Goal: Contribute content: Add original content to the website for others to see

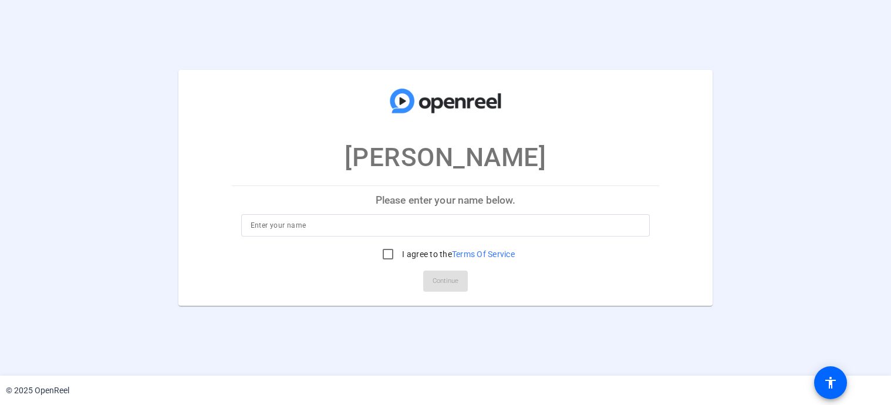
click at [407, 217] on div at bounding box center [446, 225] width 390 height 22
drag, startPoint x: 414, startPoint y: 231, endPoint x: 424, endPoint y: 217, distance: 17.3
click at [415, 231] on input at bounding box center [446, 225] width 390 height 14
type input "[PERSON_NAME]"
click at [392, 255] on input "I agree to the Terms Of Service" at bounding box center [387, 253] width 23 height 23
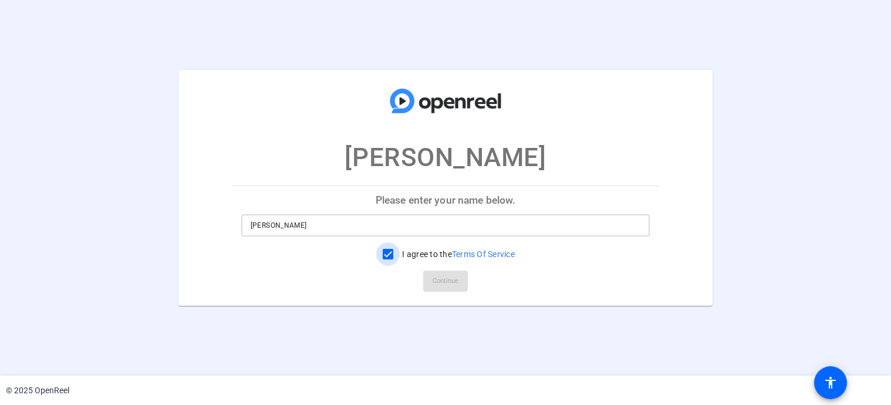
checkbox input "true"
click at [436, 286] on span "Continue" at bounding box center [446, 281] width 26 height 18
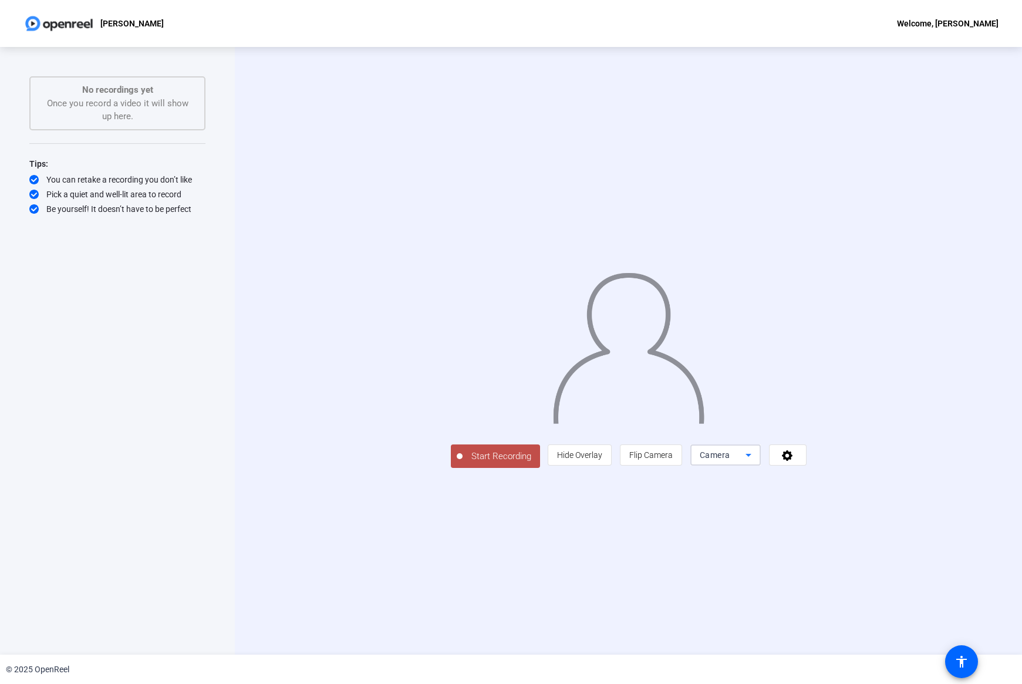
click at [752, 405] on mat-select "Camera" at bounding box center [726, 455] width 52 height 14
click at [872, 405] on span "Screen And Camera" at bounding box center [873, 615] width 61 height 28
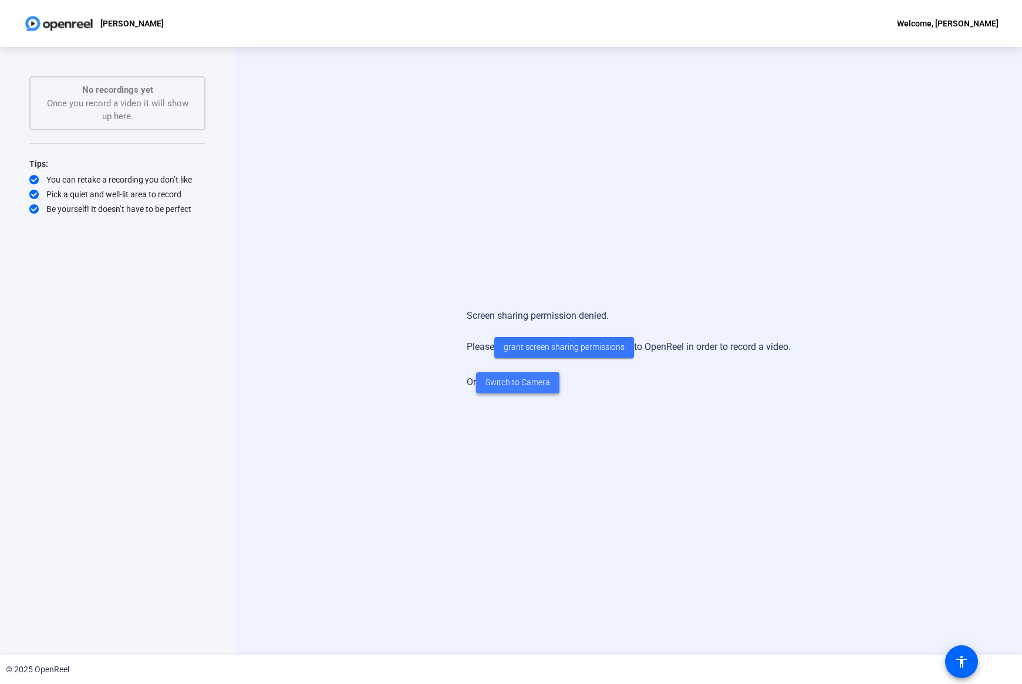
click at [535, 379] on span "Switch to Camera" at bounding box center [518, 382] width 65 height 12
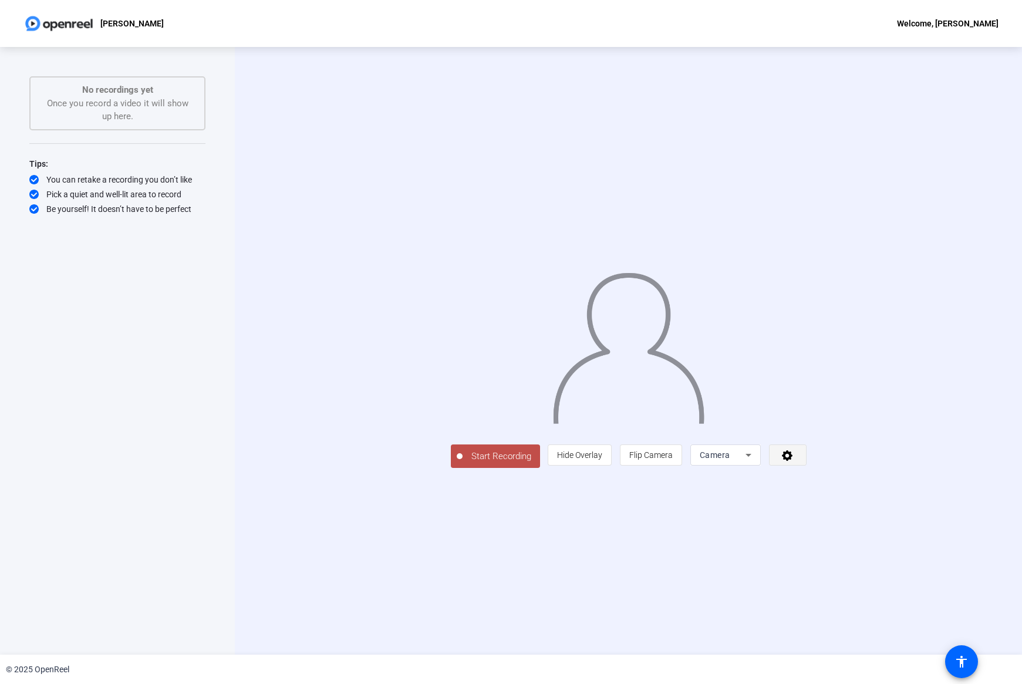
click at [806, 405] on span at bounding box center [788, 455] width 36 height 28
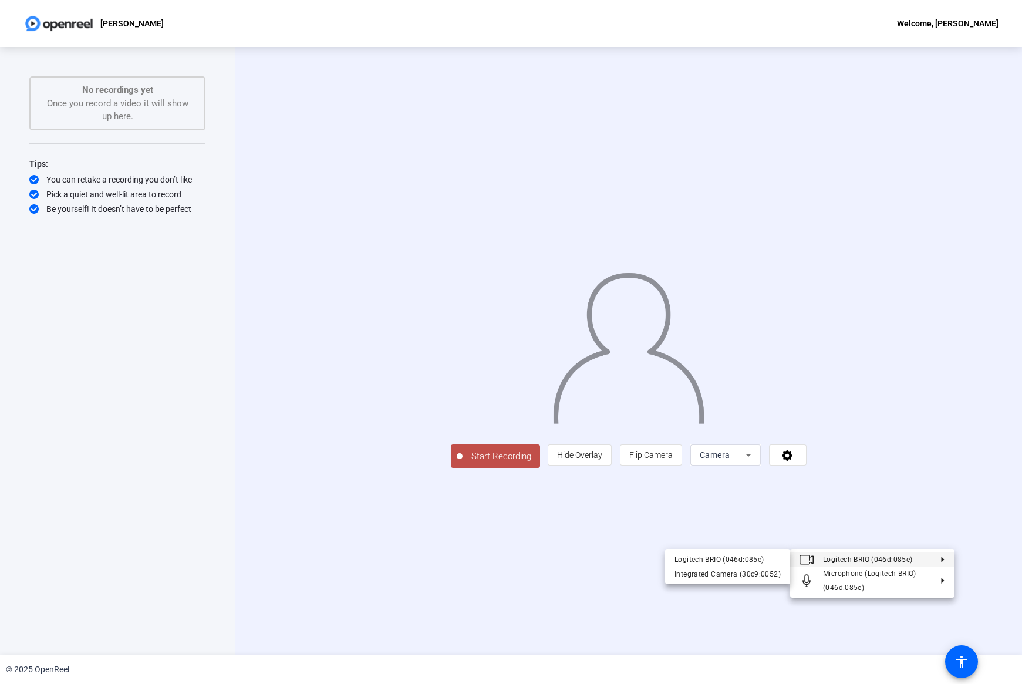
click at [891, 405] on div at bounding box center [511, 342] width 1022 height 684
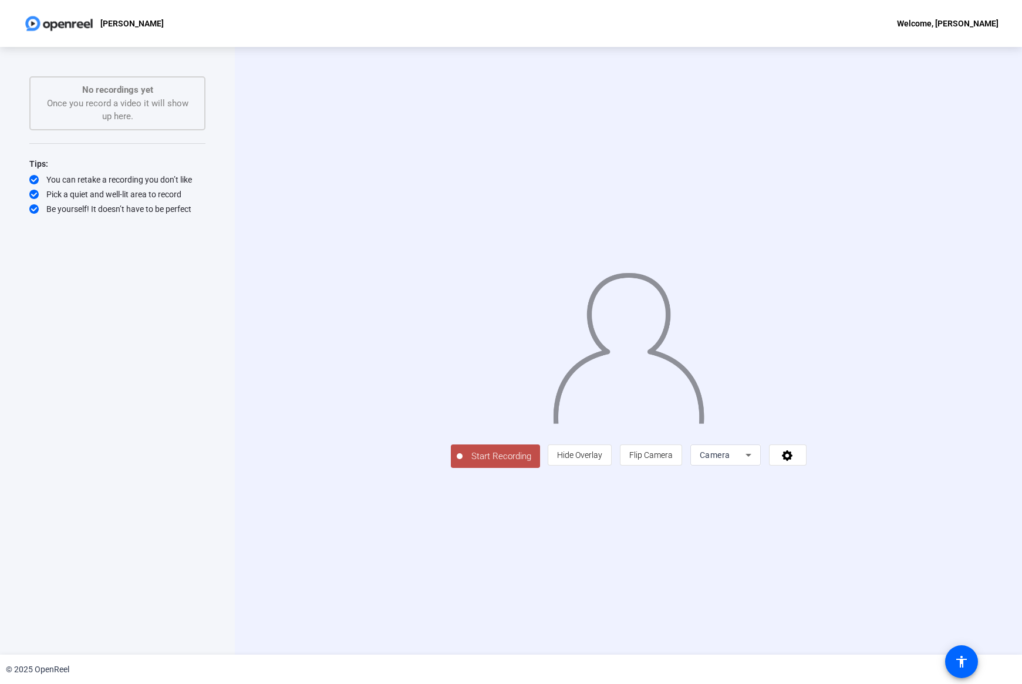
click at [756, 405] on icon at bounding box center [749, 455] width 14 height 14
click at [817, 405] on div at bounding box center [511, 342] width 1022 height 684
click at [673, 405] on span "Flip Camera" at bounding box center [650, 454] width 43 height 9
click at [123, 96] on div "No recordings yet Once you record a video it will show up here." at bounding box center [117, 103] width 150 height 40
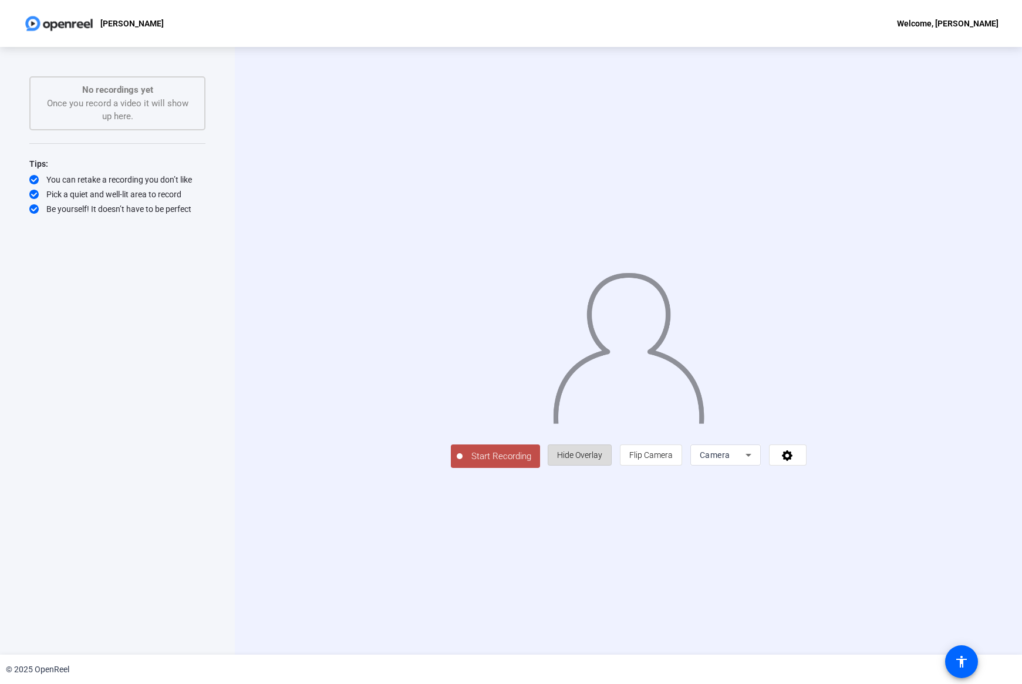
click at [602, 405] on span "Hide Overlay" at bounding box center [579, 454] width 45 height 9
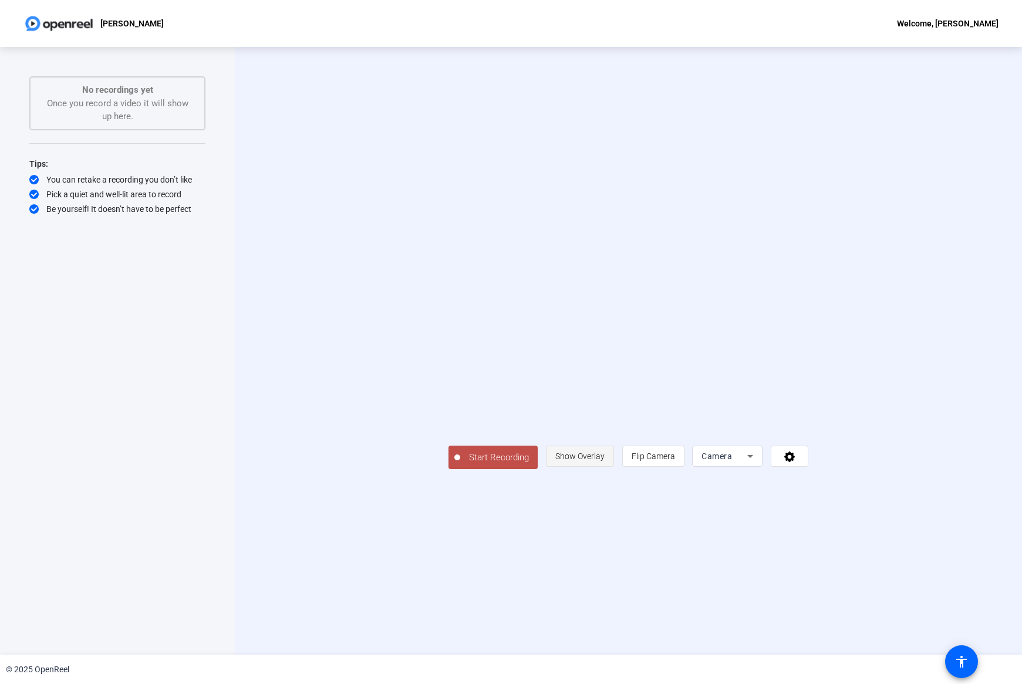
click at [605, 405] on span "Show Overlay" at bounding box center [579, 456] width 49 height 9
click at [663, 405] on img at bounding box center [628, 344] width 154 height 160
drag, startPoint x: 658, startPoint y: 548, endPoint x: 651, endPoint y: 547, distance: 7.1
click at [657, 405] on div "Start Recording person Hide Overlay flip Flip Camera Camera" at bounding box center [629, 456] width 356 height 26
click at [891, 405] on mat-icon "accessibility" at bounding box center [962, 662] width 14 height 14
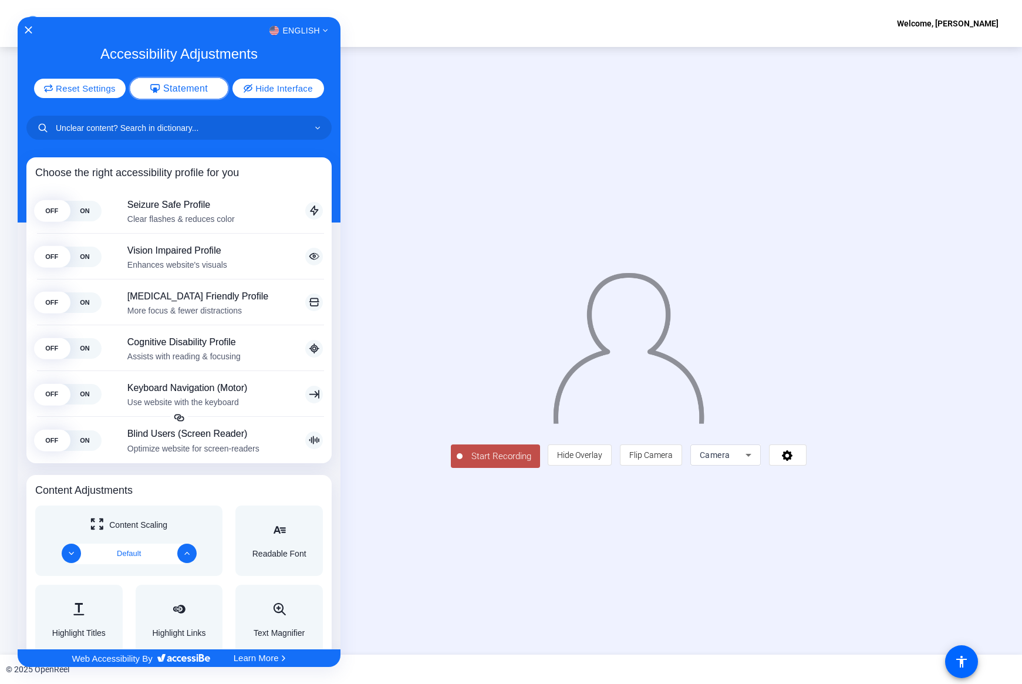
click at [181, 90] on span "Statement" at bounding box center [185, 88] width 45 height 9
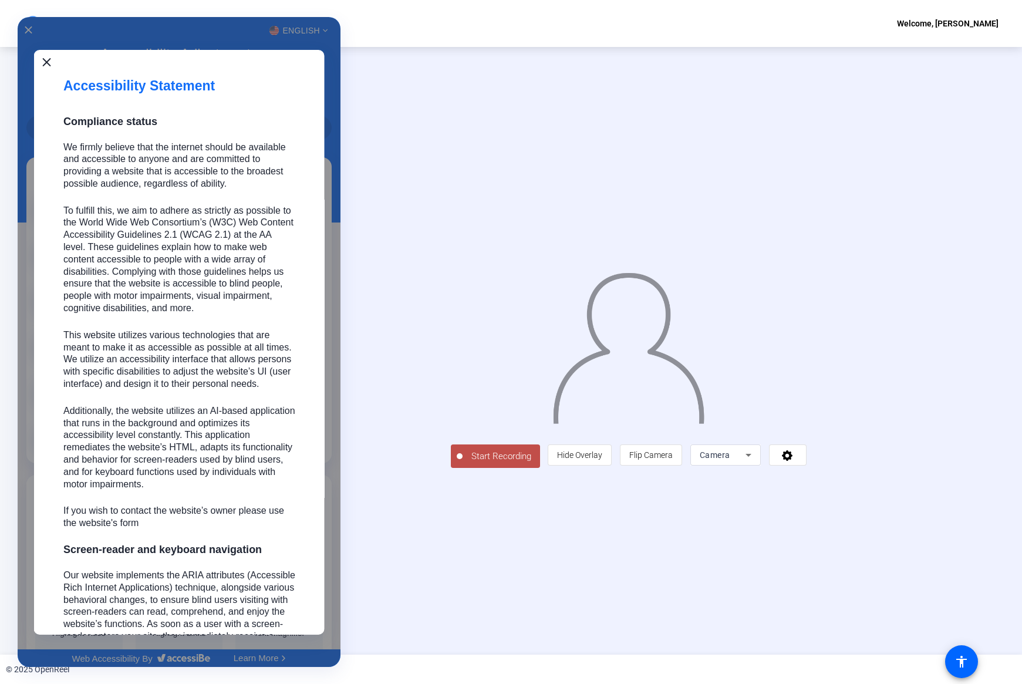
click at [45, 63] on icon "Close" at bounding box center [46, 62] width 8 height 8
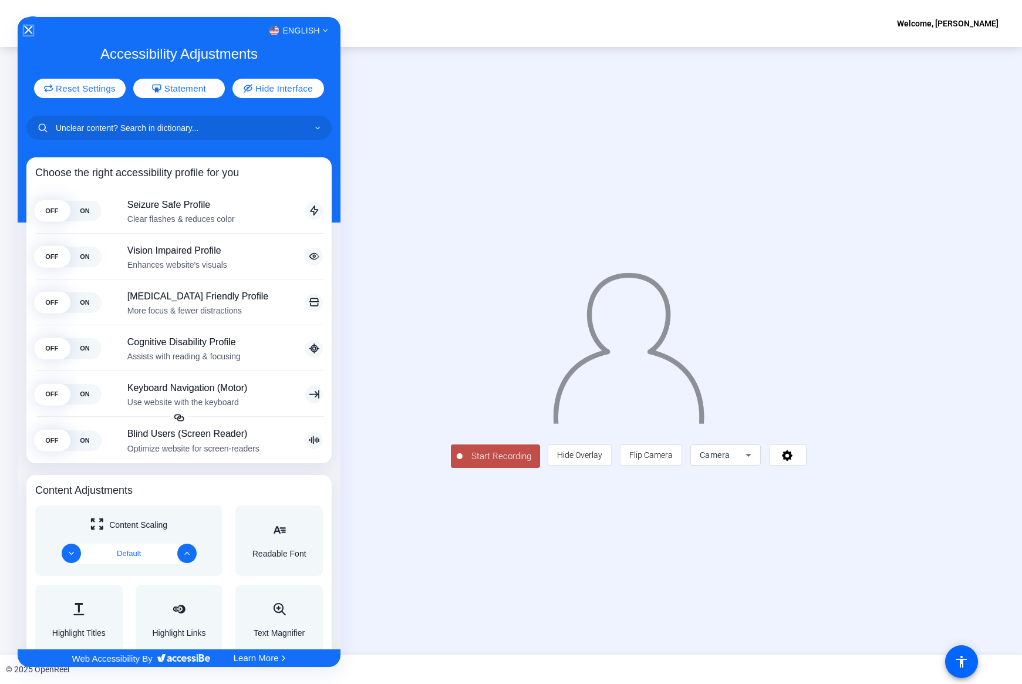
click at [28, 31] on icon "Close Accessibility Interface" at bounding box center [28, 30] width 8 height 8
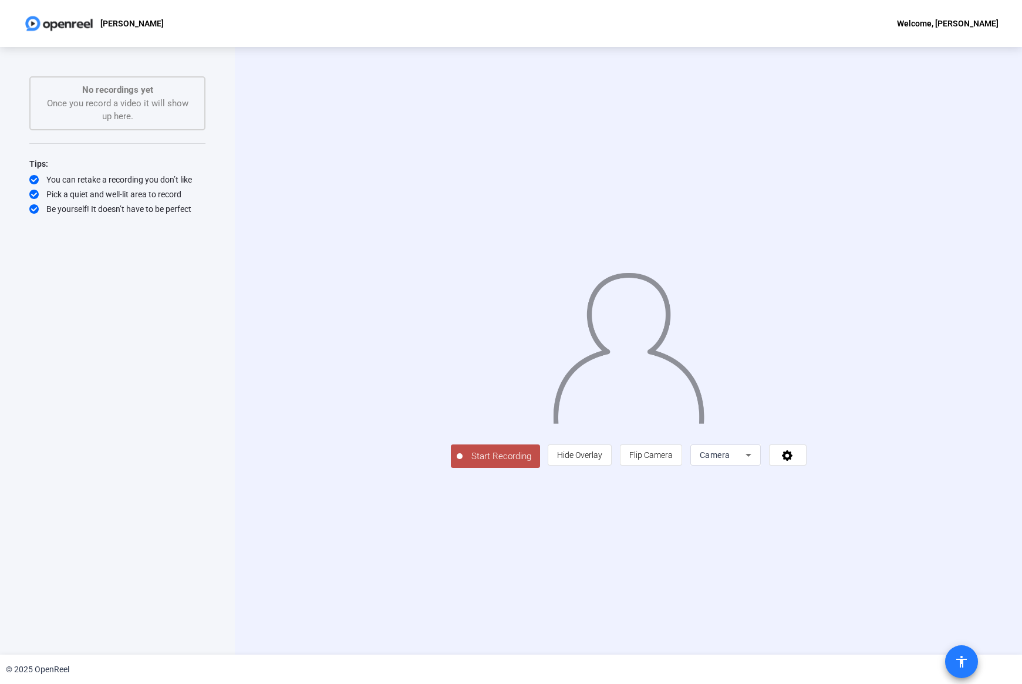
click at [891, 405] on mat-icon "accessibility" at bounding box center [962, 662] width 14 height 14
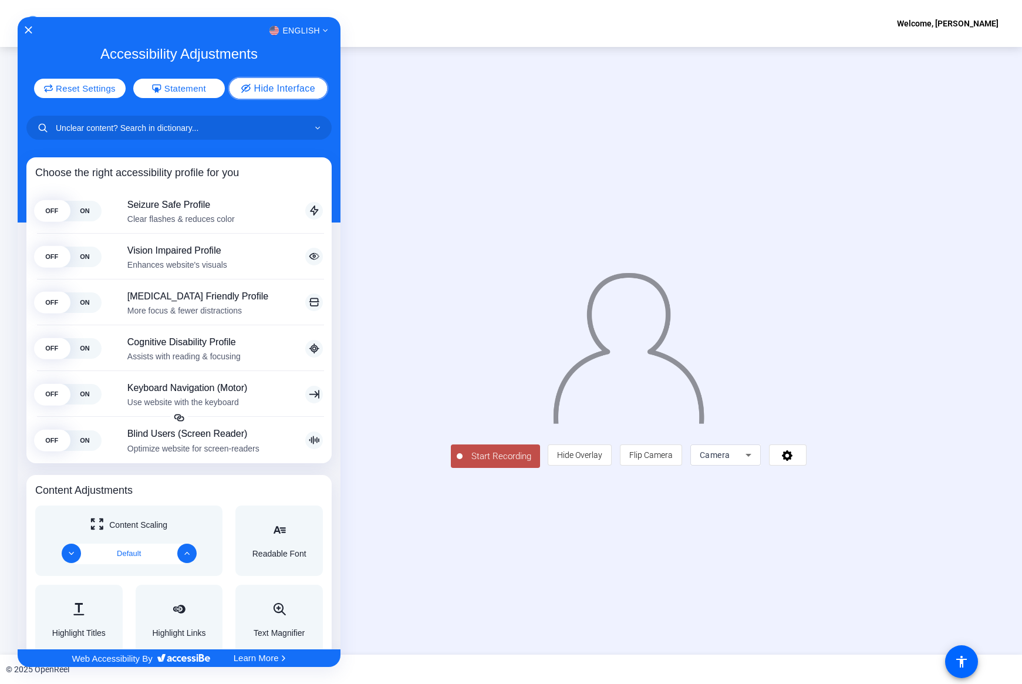
click at [260, 88] on span "Hide Interface" at bounding box center [284, 88] width 61 height 9
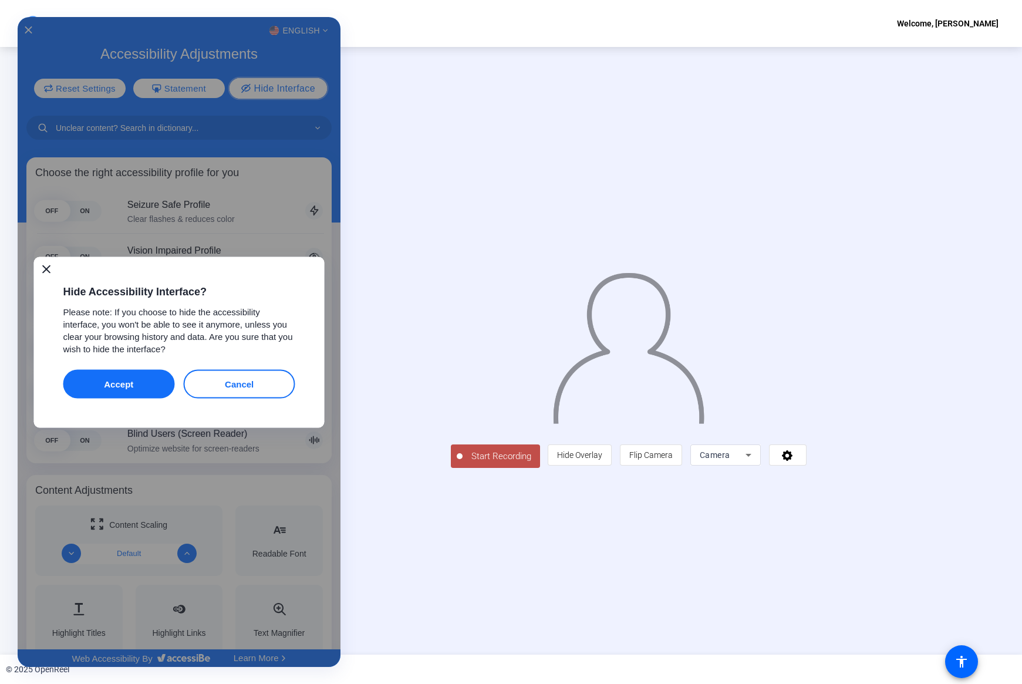
click at [48, 270] on icon "Close" at bounding box center [46, 269] width 8 height 8
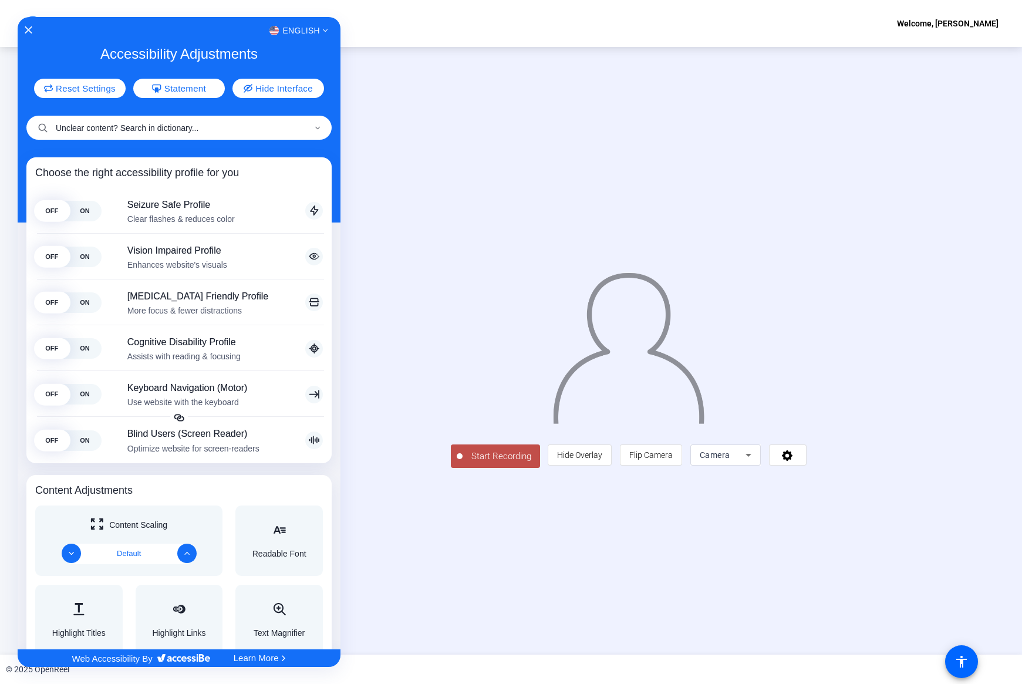
click at [154, 129] on input "Unclear content? Search in dictionary..." at bounding box center [178, 128] width 305 height 24
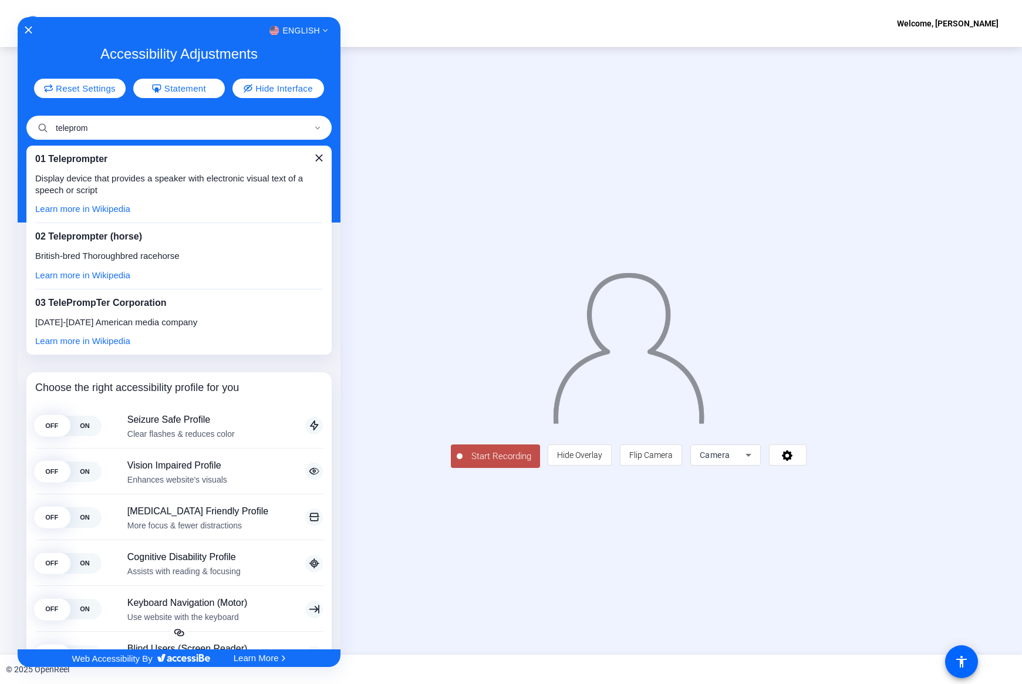
type input "teleprom"
click at [115, 178] on p "Display device that provides a speaker with electronic visual text of a speech …" at bounding box center [179, 184] width 288 height 23
click at [42, 161] on span "01 Teleprompter" at bounding box center [71, 159] width 72 height 10
click at [324, 159] on div "01 Teleprompter Display device that provides a speaker with electronic visual t…" at bounding box center [178, 250] width 305 height 209
click at [318, 159] on div "01 Teleprompter Display device that provides a speaker with electronic visual t…" at bounding box center [178, 250] width 305 height 209
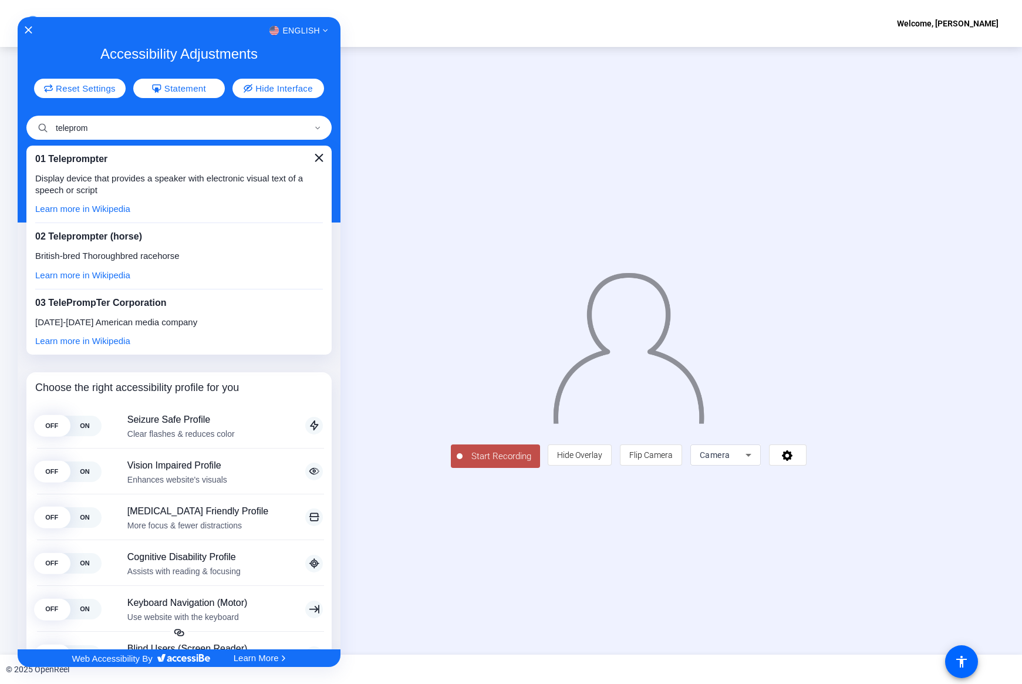
click at [315, 157] on icon "Close" at bounding box center [319, 158] width 8 height 8
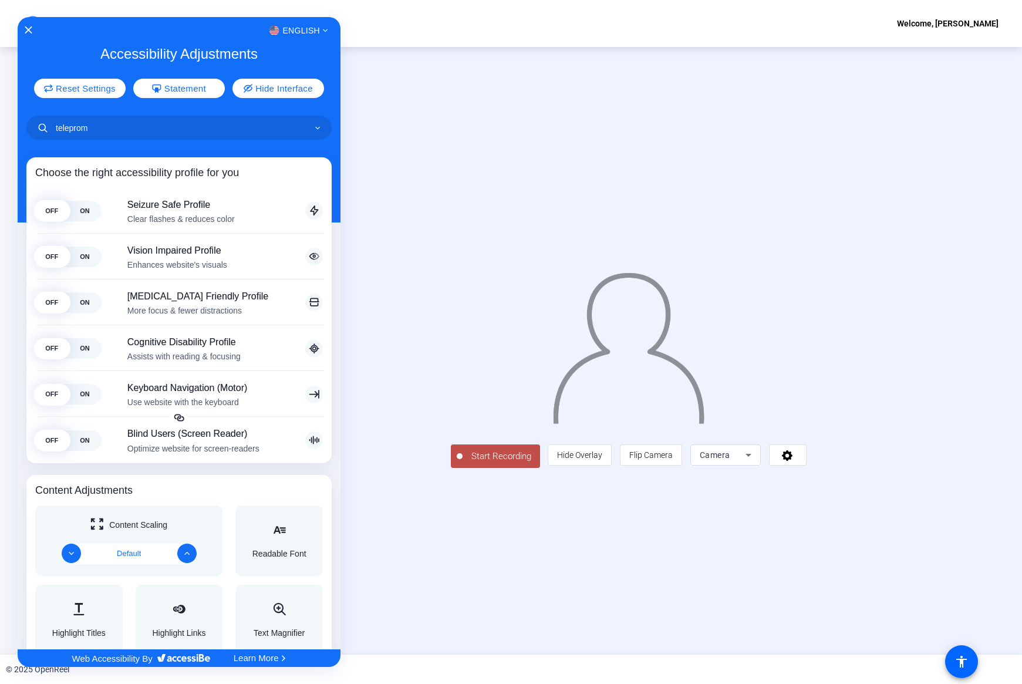
click at [495, 405] on div at bounding box center [511, 342] width 1022 height 684
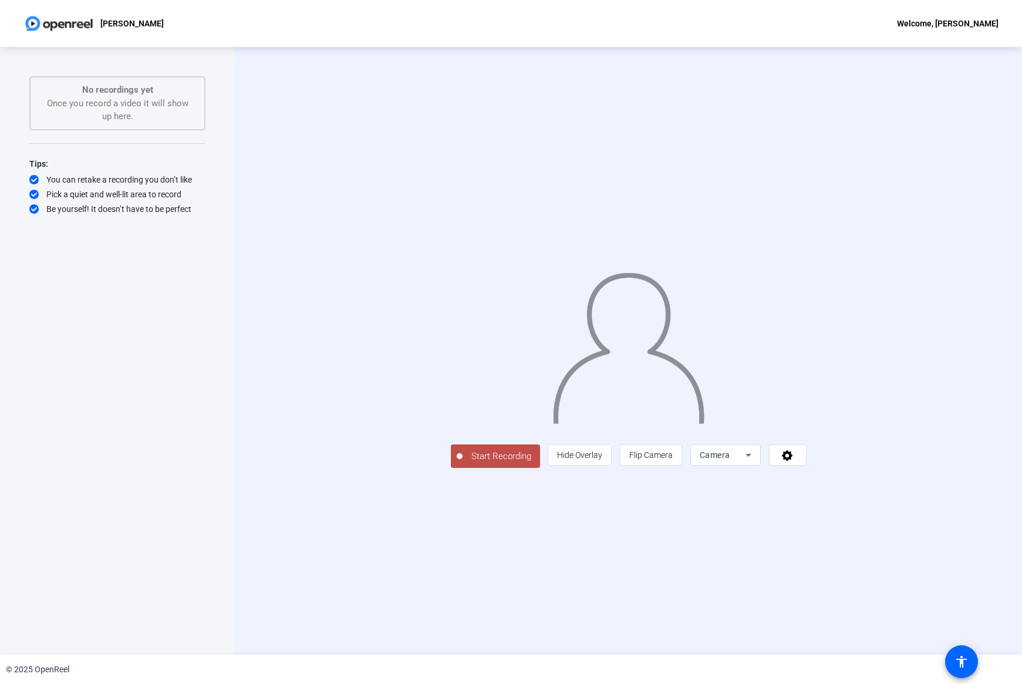
click at [637, 405] on div "Start Recording person Hide Overlay flip Flip Camera Camera" at bounding box center [628, 351] width 787 height 608
click at [794, 405] on icon at bounding box center [788, 455] width 14 height 12
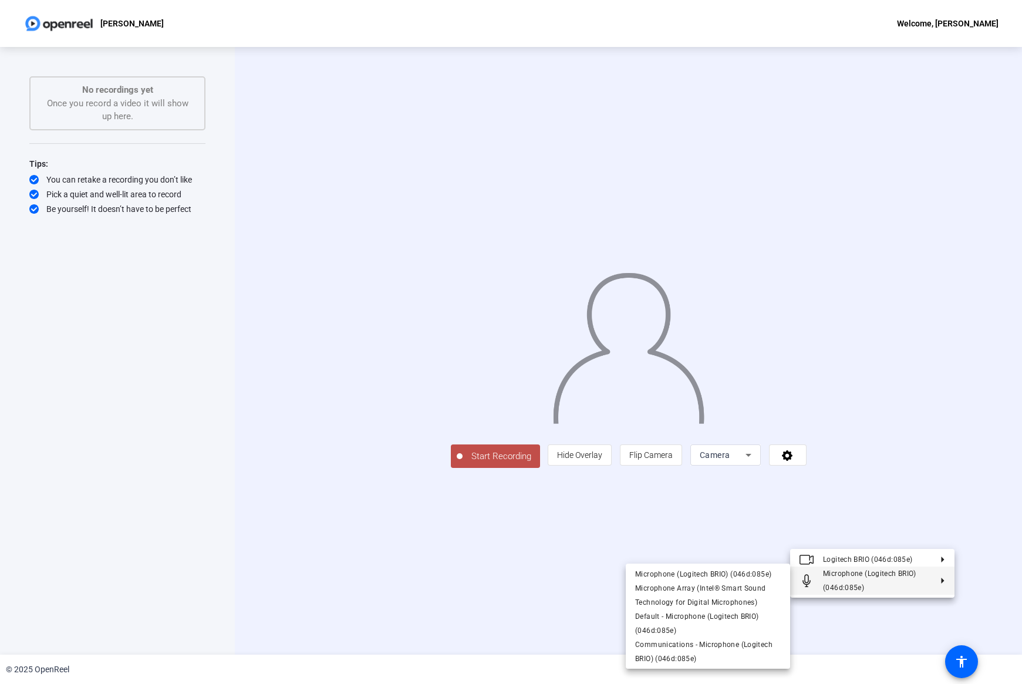
click at [534, 405] on div at bounding box center [511, 342] width 1022 height 684
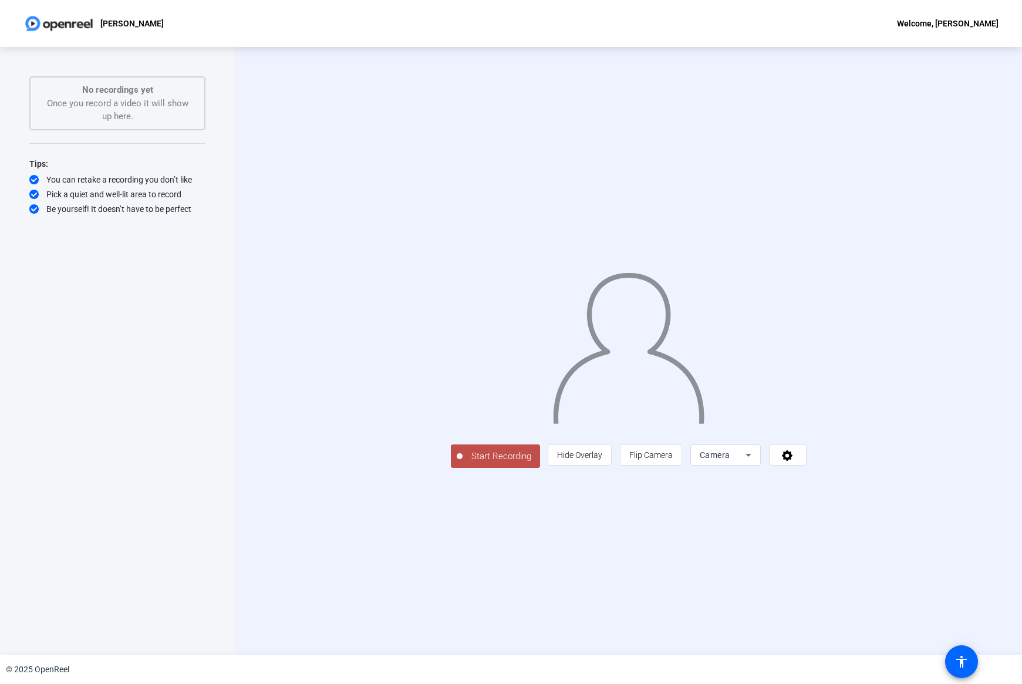
click at [463, 405] on span "Start Recording" at bounding box center [502, 457] width 78 height 14
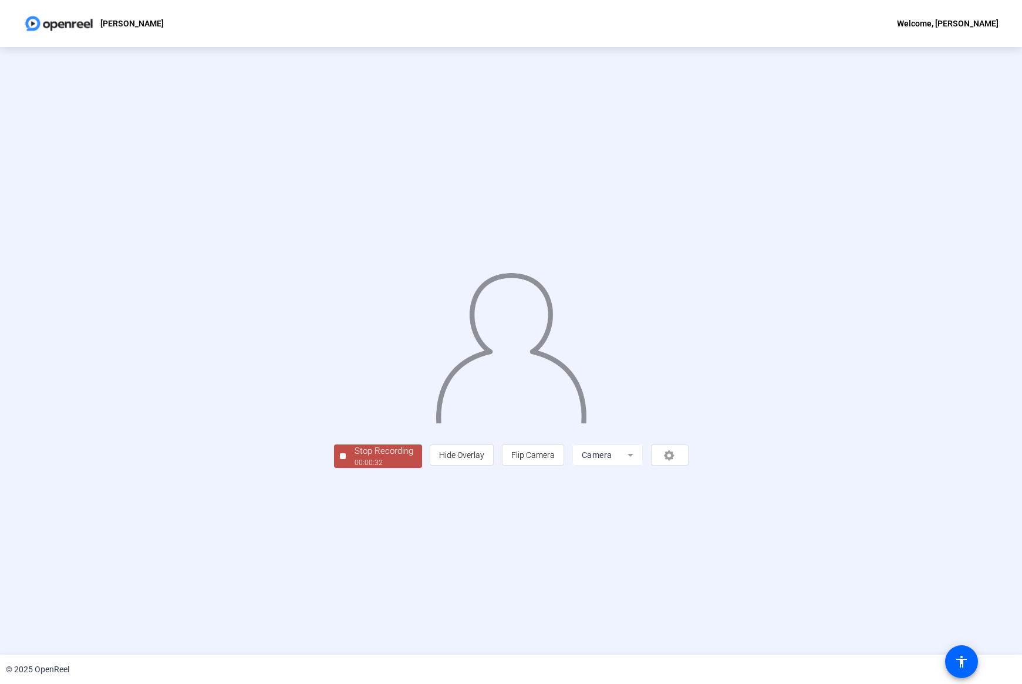
click at [355, 405] on div "Stop Recording" at bounding box center [384, 451] width 59 height 14
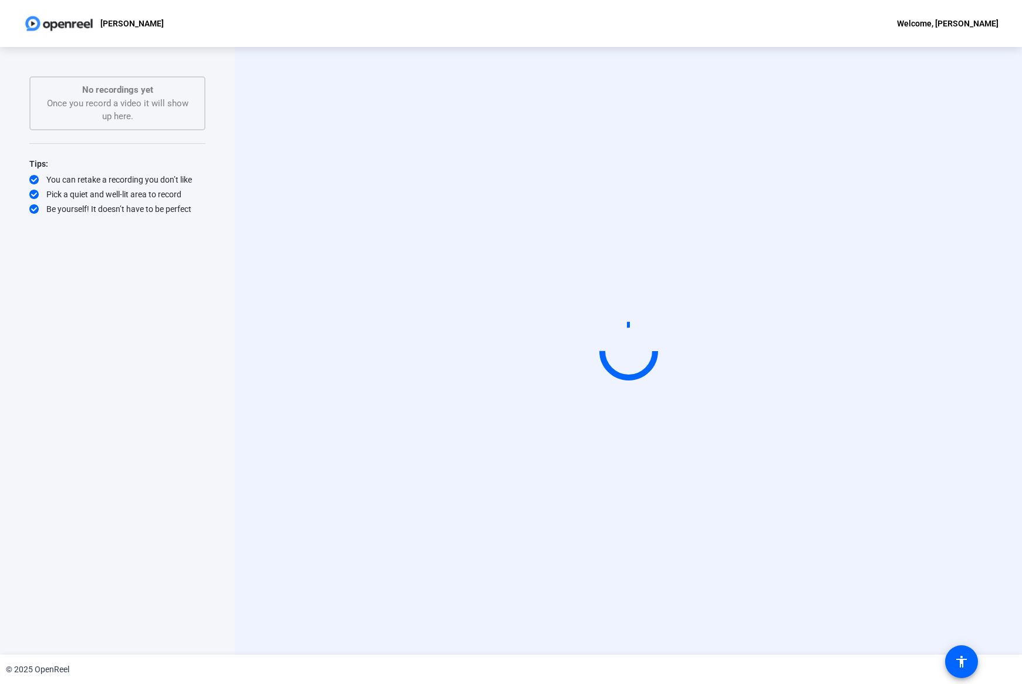
click at [541, 301] on video at bounding box center [629, 350] width 176 height 99
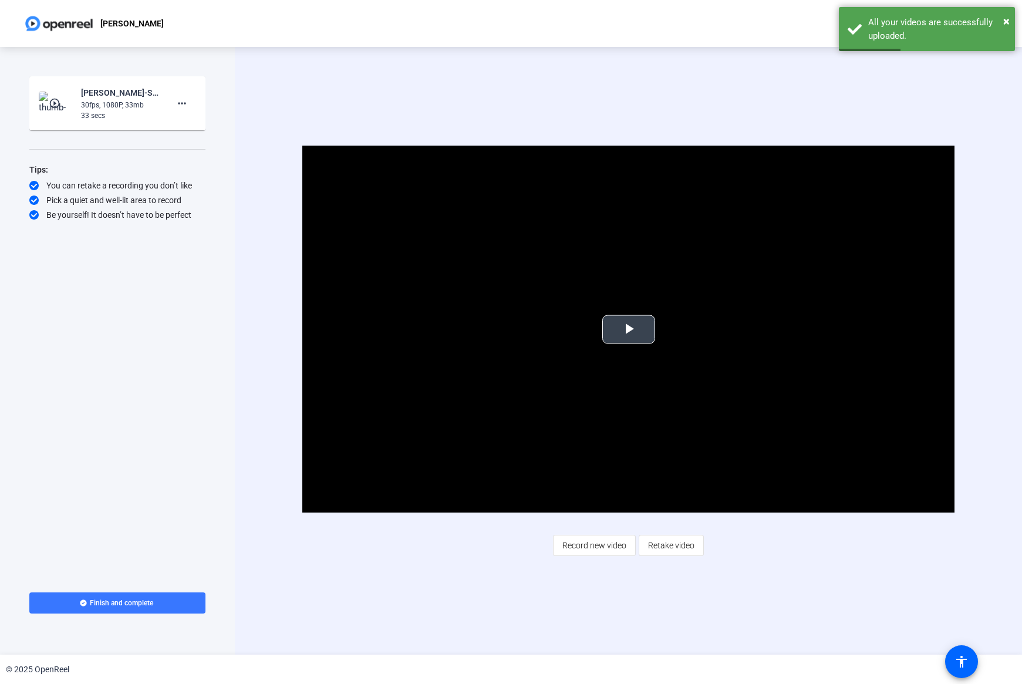
click at [629, 329] on span "Video Player" at bounding box center [629, 329] width 0 height 0
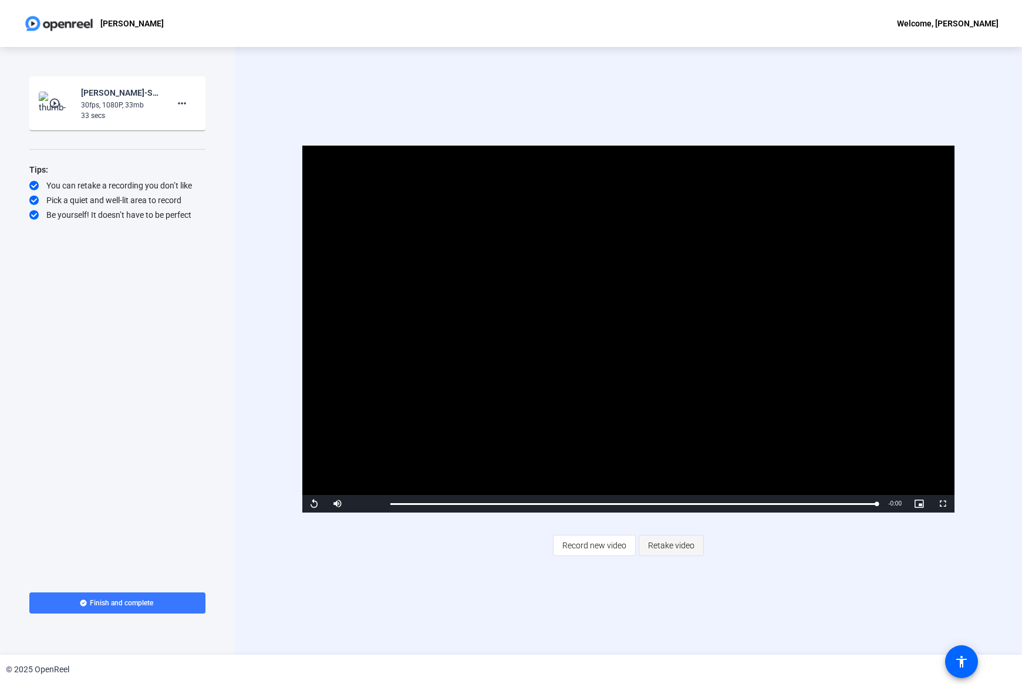
click at [651, 405] on span "Retake video" at bounding box center [671, 545] width 46 height 22
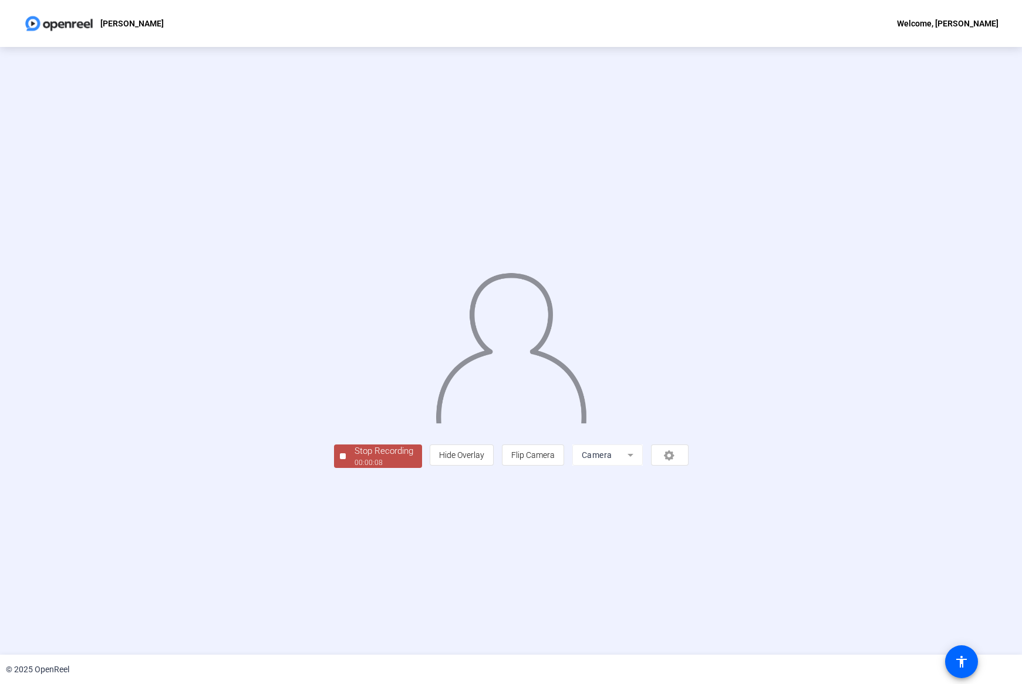
click at [355, 405] on div "00:00:08" at bounding box center [384, 462] width 59 height 11
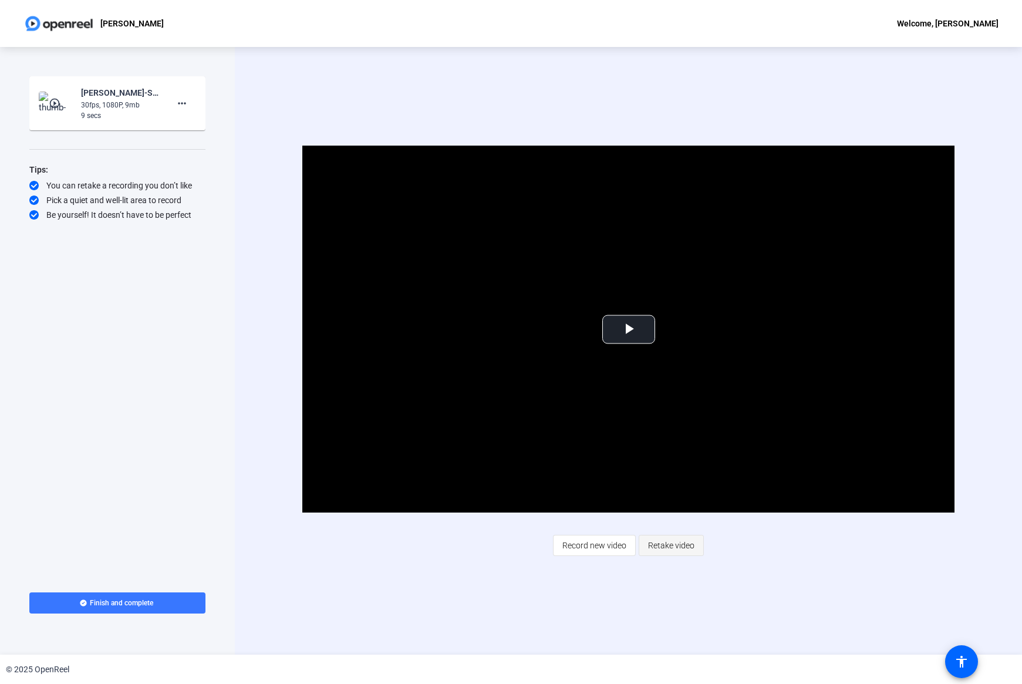
click at [678, 405] on span "Retake video" at bounding box center [671, 545] width 46 height 22
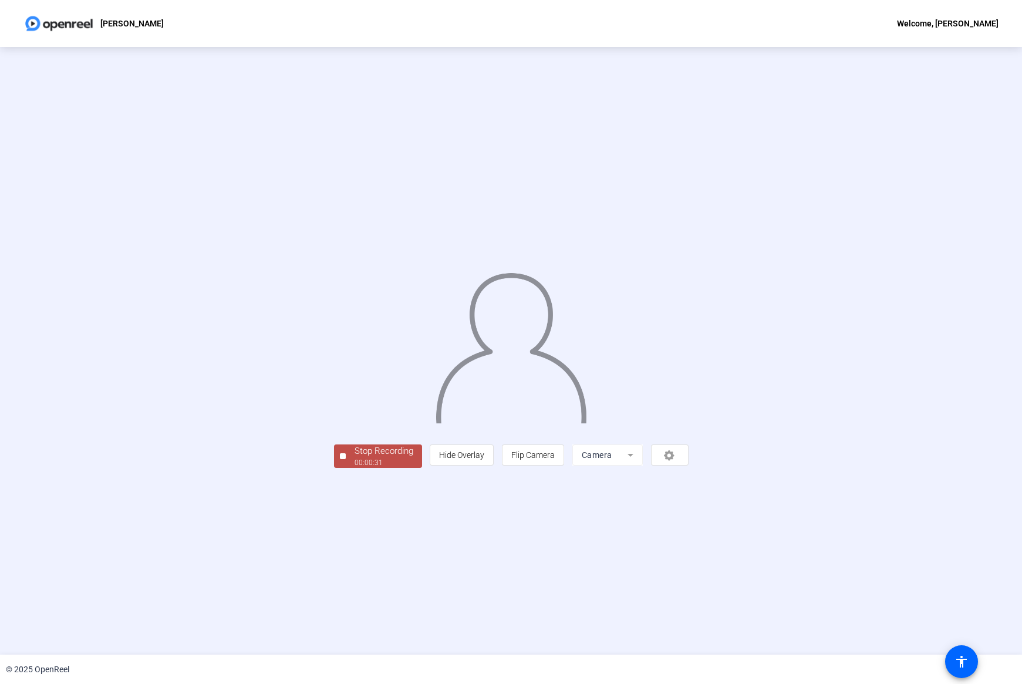
click at [355, 405] on div "00:00:31" at bounding box center [384, 462] width 59 height 11
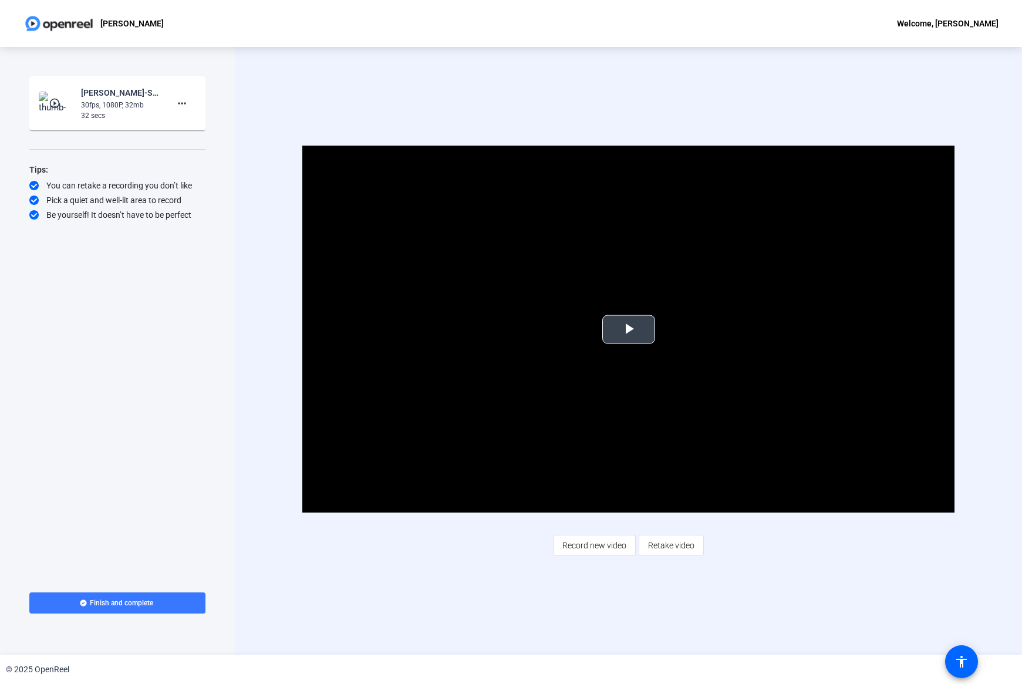
click at [629, 329] on span "Video Player" at bounding box center [629, 329] width 0 height 0
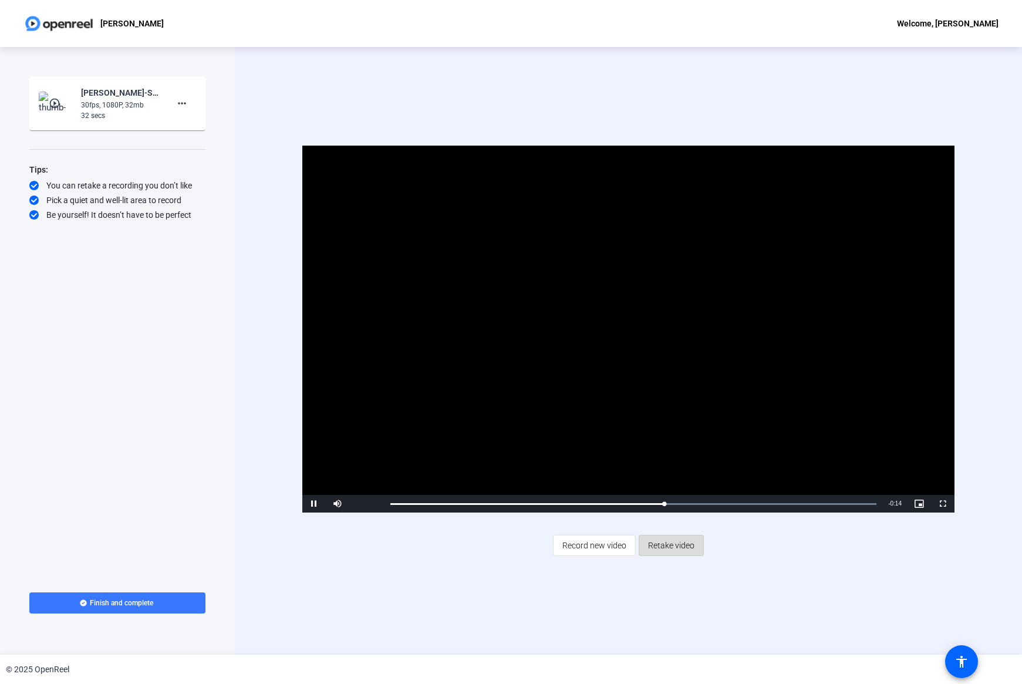
click at [668, 405] on span "Retake video" at bounding box center [671, 545] width 46 height 22
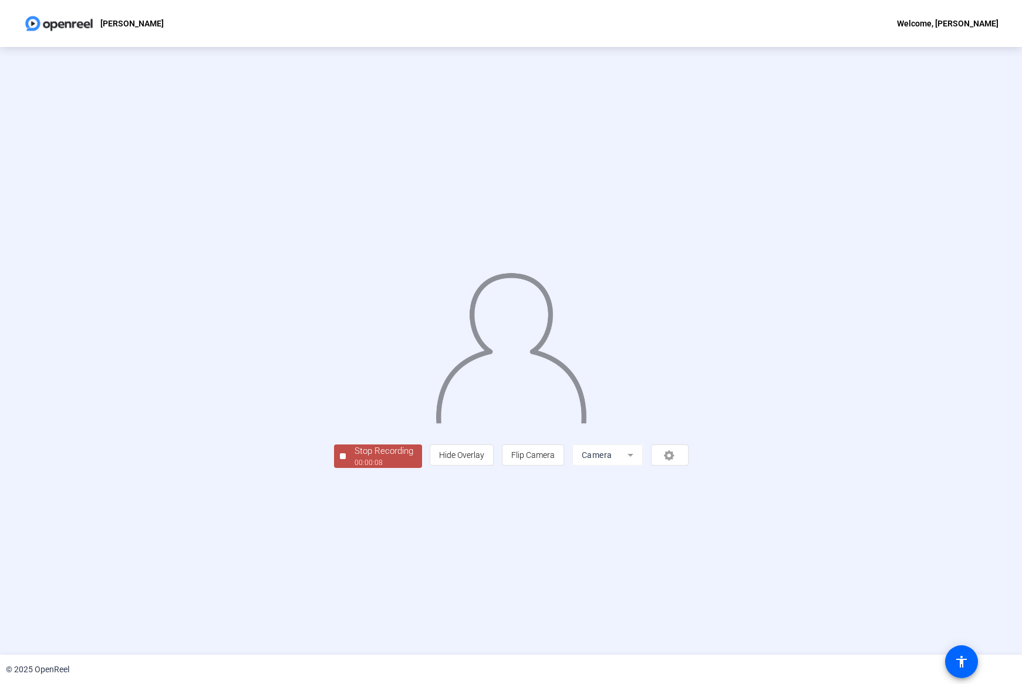
click at [355, 405] on div "Stop Recording" at bounding box center [384, 451] width 59 height 14
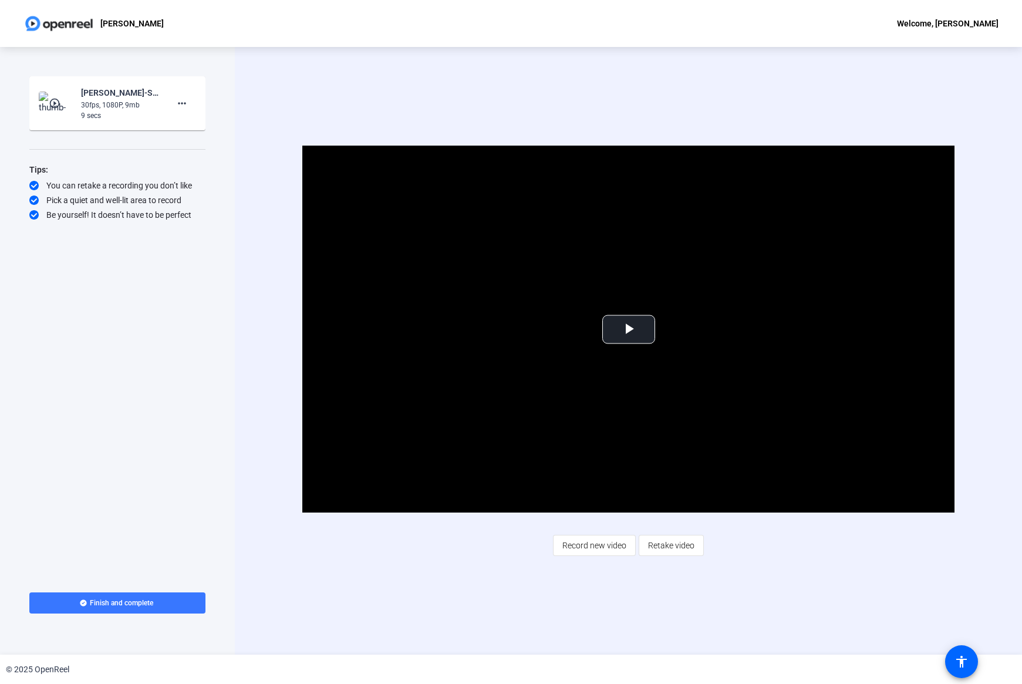
click at [678, 405] on span "Retake video" at bounding box center [671, 545] width 46 height 22
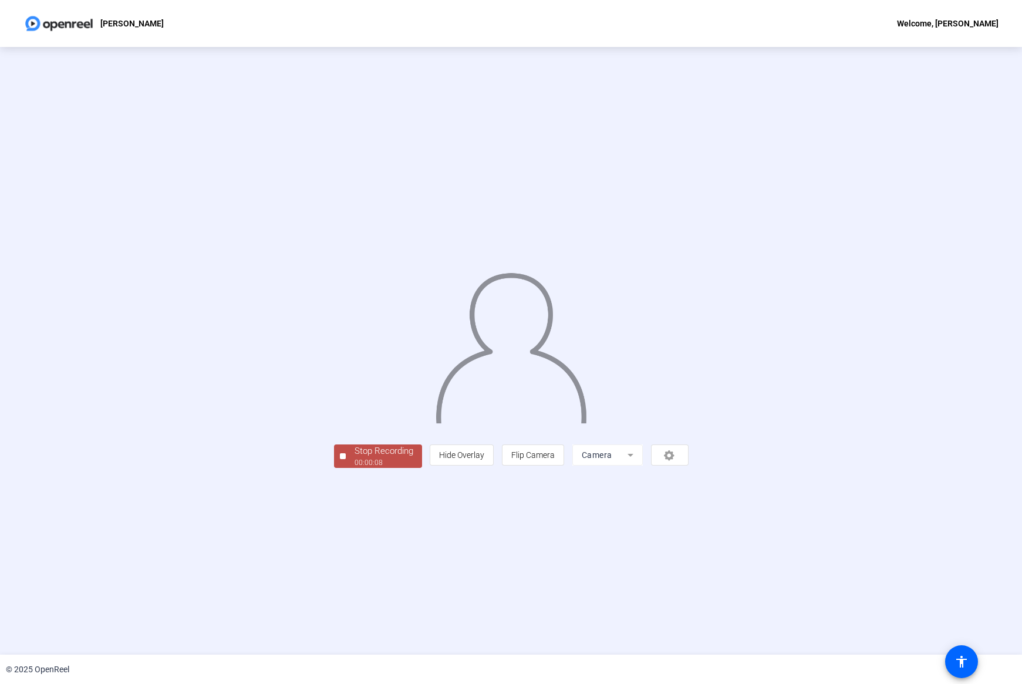
click at [355, 405] on div "Stop Recording" at bounding box center [384, 451] width 59 height 14
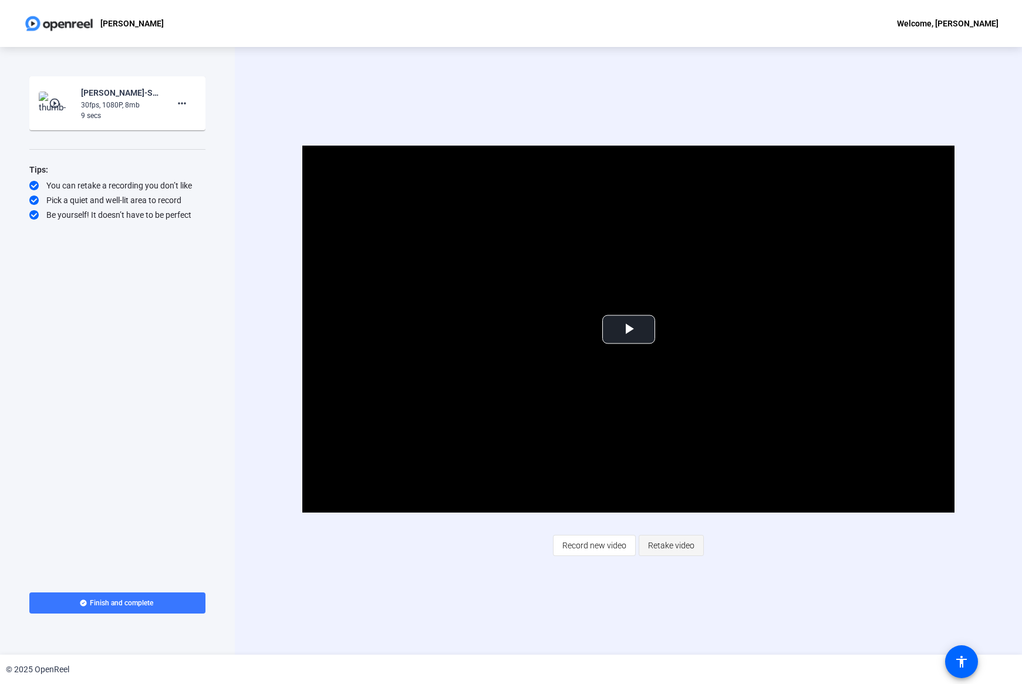
click at [667, 405] on span "Retake video" at bounding box center [671, 545] width 46 height 22
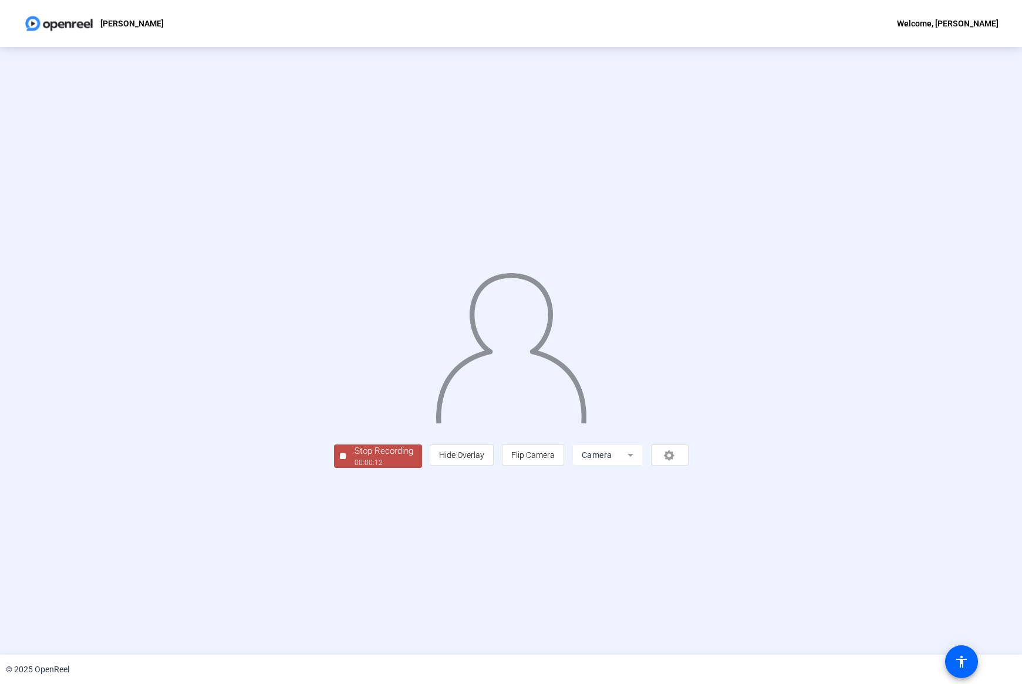
click at [346, 405] on span "Stop Recording 00:00:12" at bounding box center [384, 456] width 76 height 24
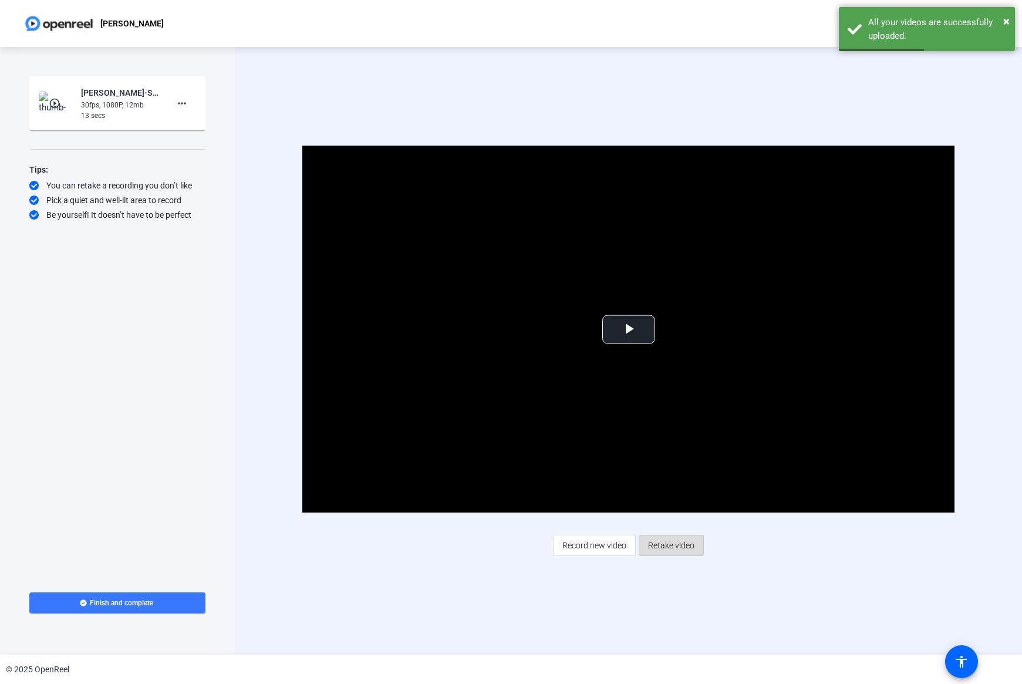
click at [665, 405] on span "Retake video" at bounding box center [671, 545] width 46 height 22
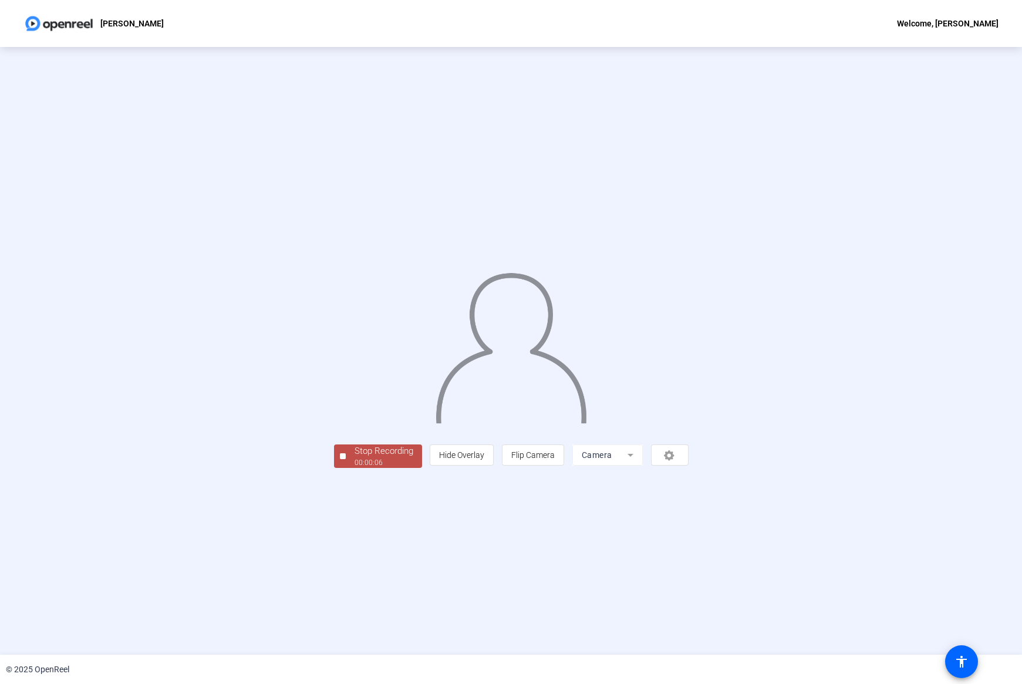
click at [355, 405] on div "00:00:06" at bounding box center [384, 462] width 59 height 11
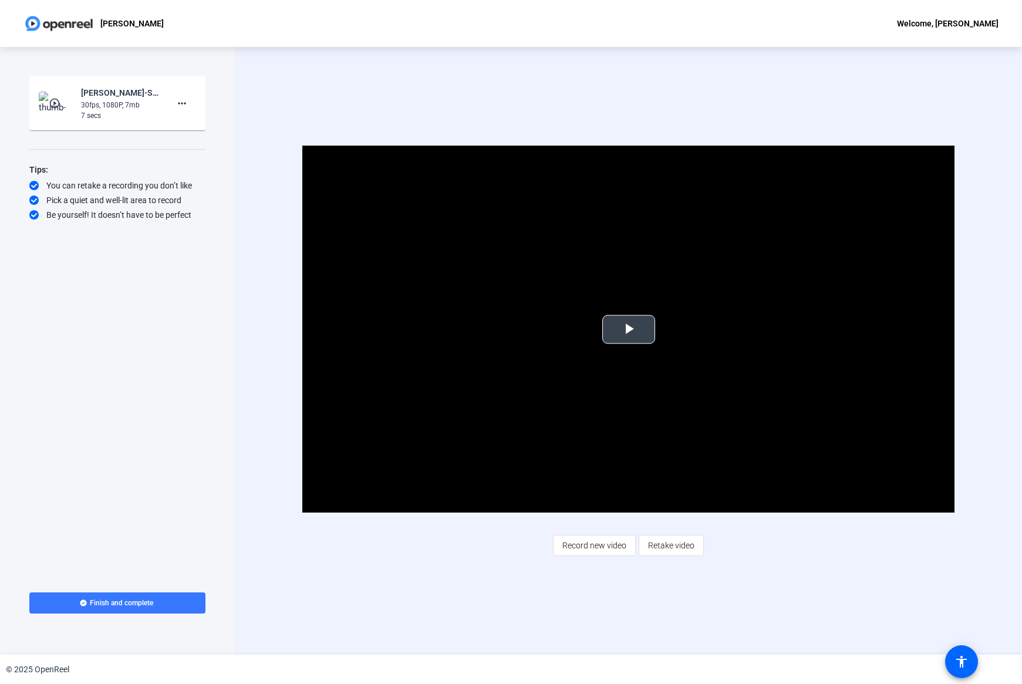
click at [629, 329] on span "Video Player" at bounding box center [629, 329] width 0 height 0
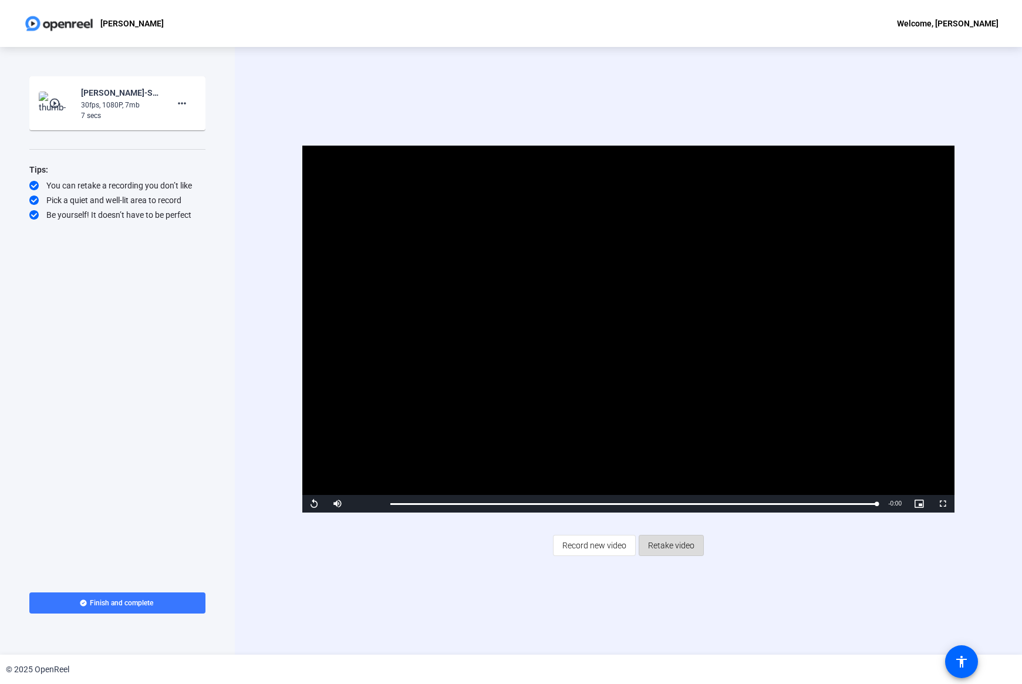
click at [666, 405] on span "Retake video" at bounding box center [671, 545] width 46 height 22
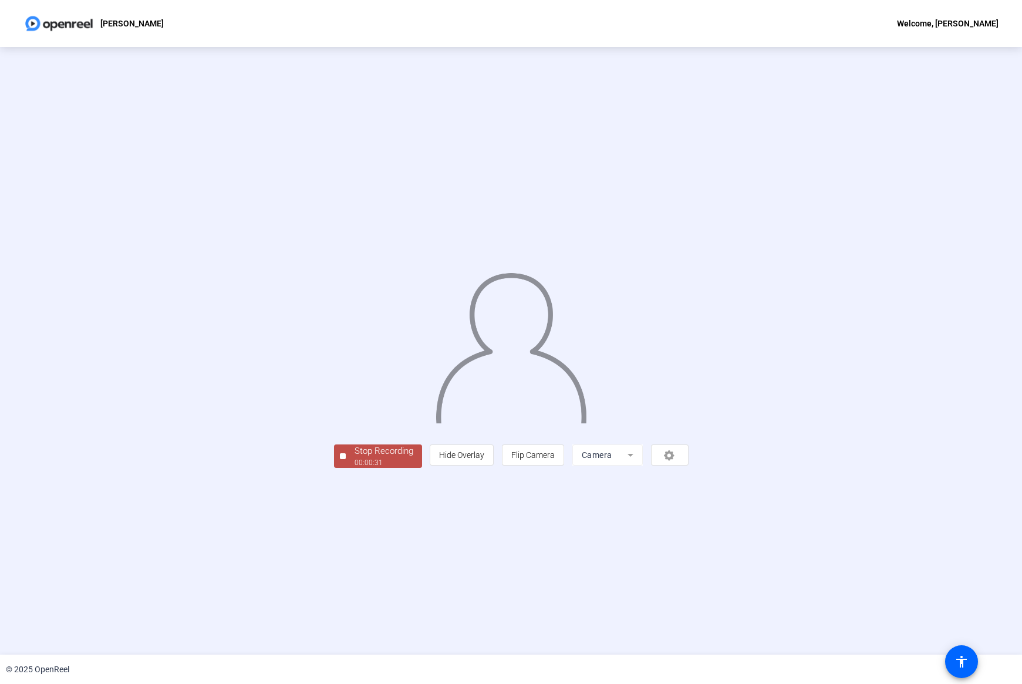
click at [355, 405] on div "Stop Recording" at bounding box center [384, 451] width 59 height 14
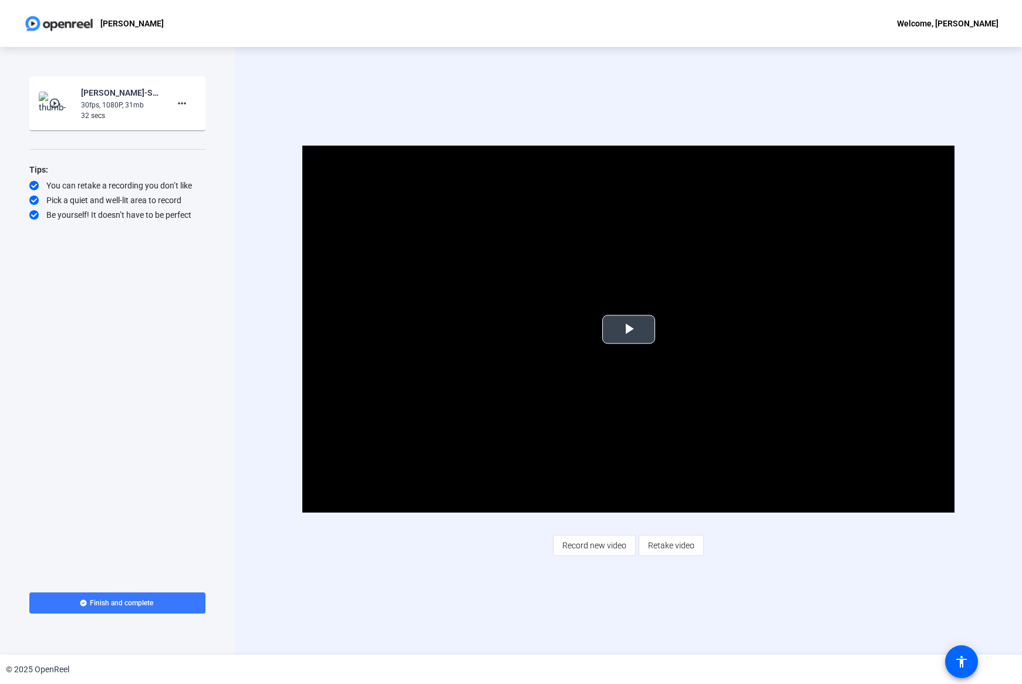
click at [629, 329] on span "Video Player" at bounding box center [629, 329] width 0 height 0
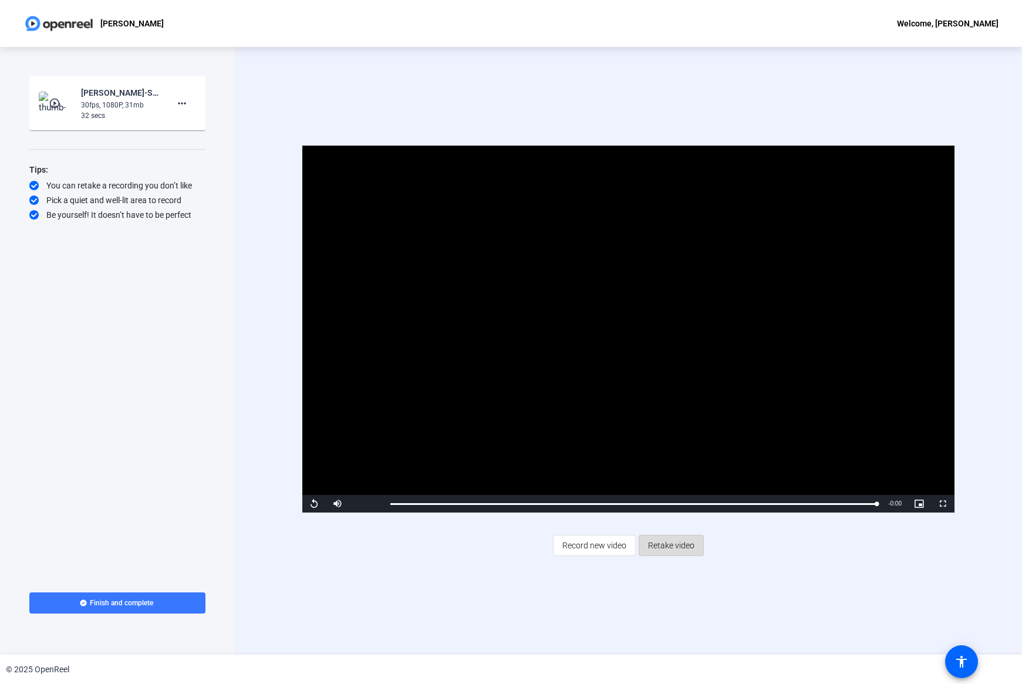
click at [668, 405] on span "Retake video" at bounding box center [671, 545] width 46 height 22
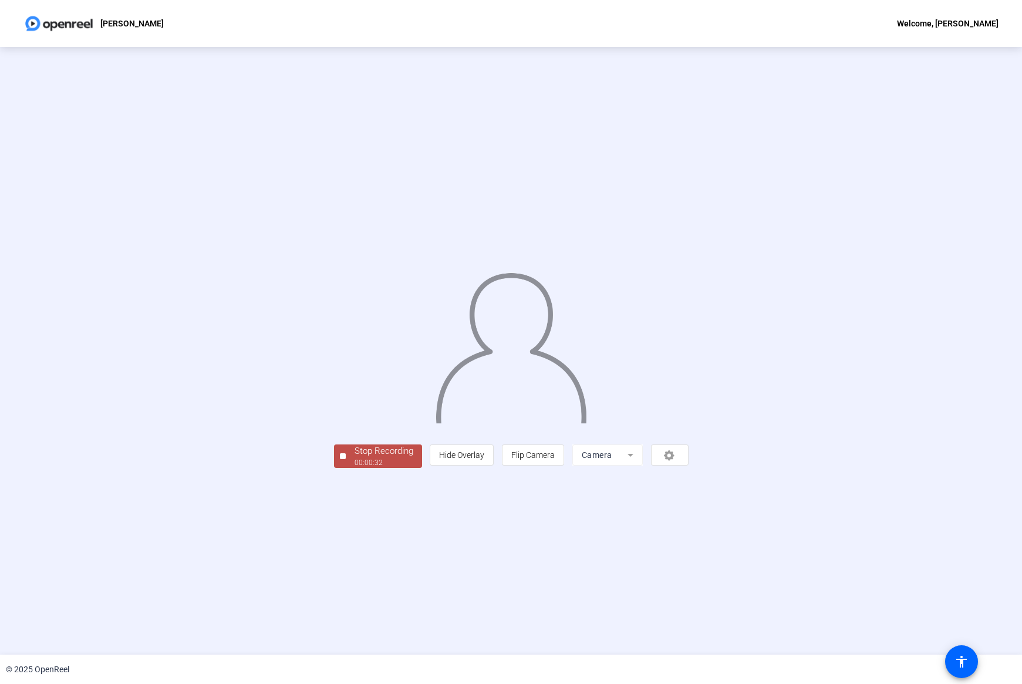
click at [355, 405] on div "Stop Recording" at bounding box center [384, 451] width 59 height 14
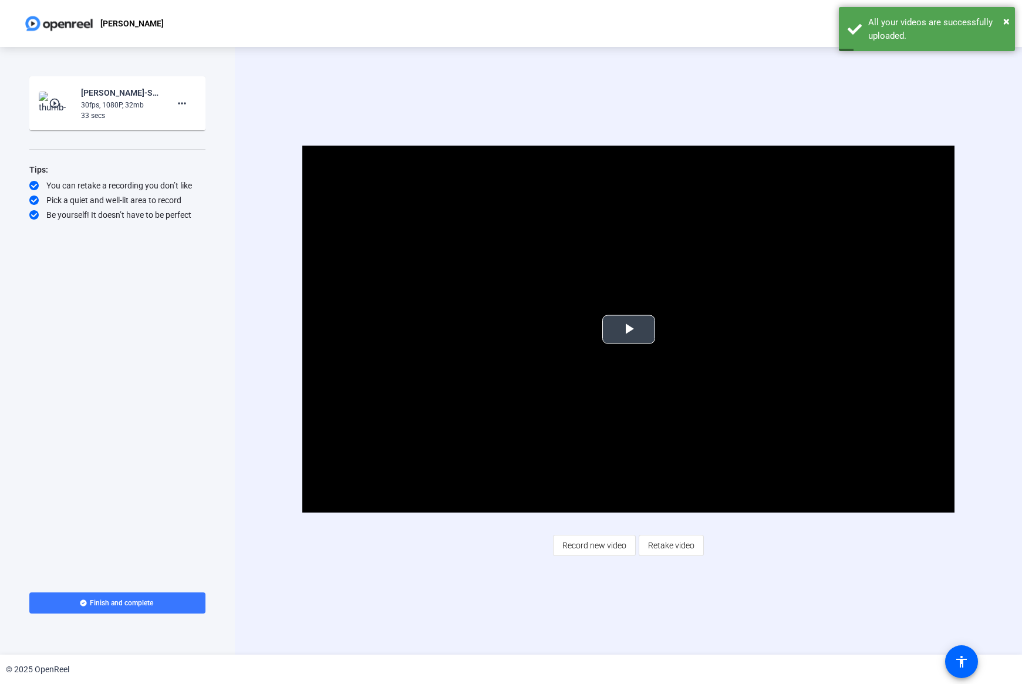
click at [629, 329] on span "Video Player" at bounding box center [629, 329] width 0 height 0
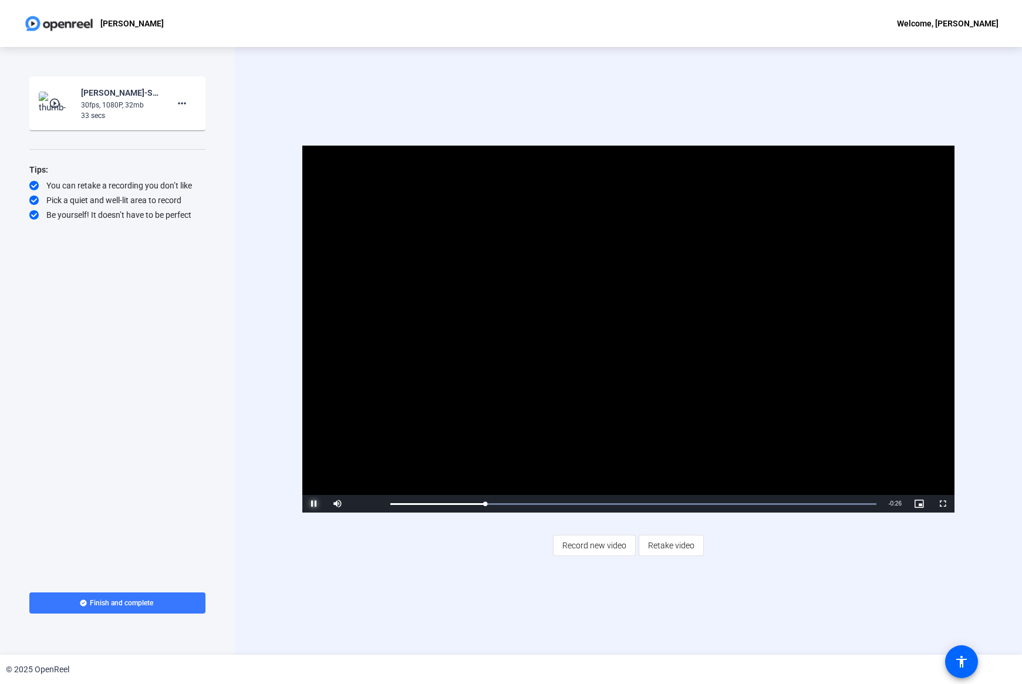
click at [309, 405] on span "Video Player" at bounding box center [313, 504] width 23 height 0
click at [668, 405] on span "Retake video" at bounding box center [671, 545] width 46 height 22
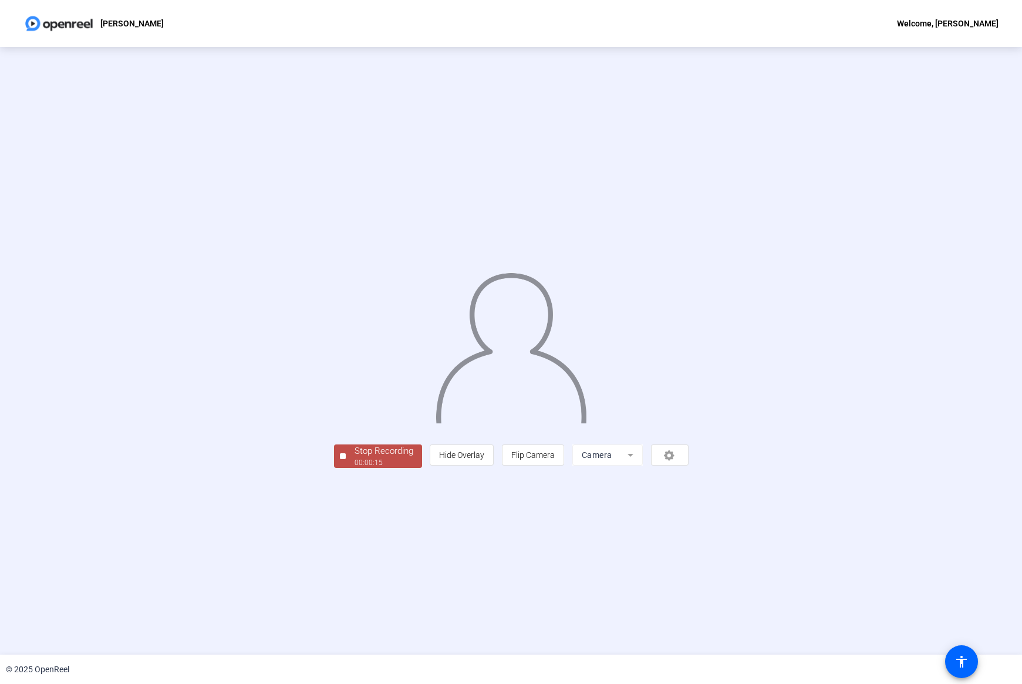
click at [355, 405] on div "00:00:15" at bounding box center [384, 462] width 59 height 11
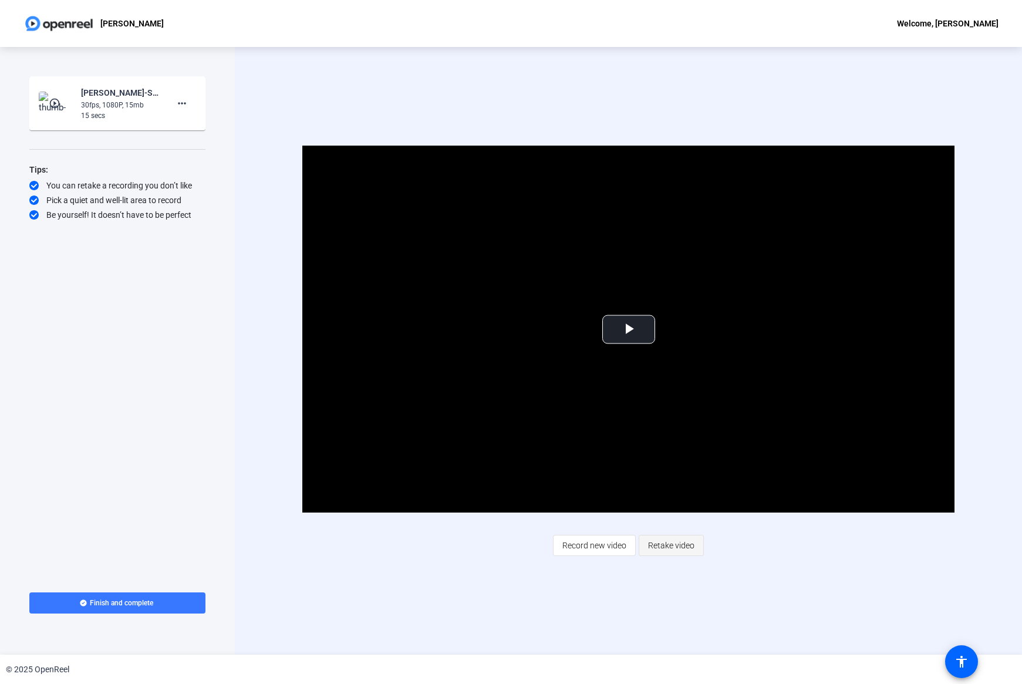
click at [678, 405] on span "Retake video" at bounding box center [671, 545] width 46 height 22
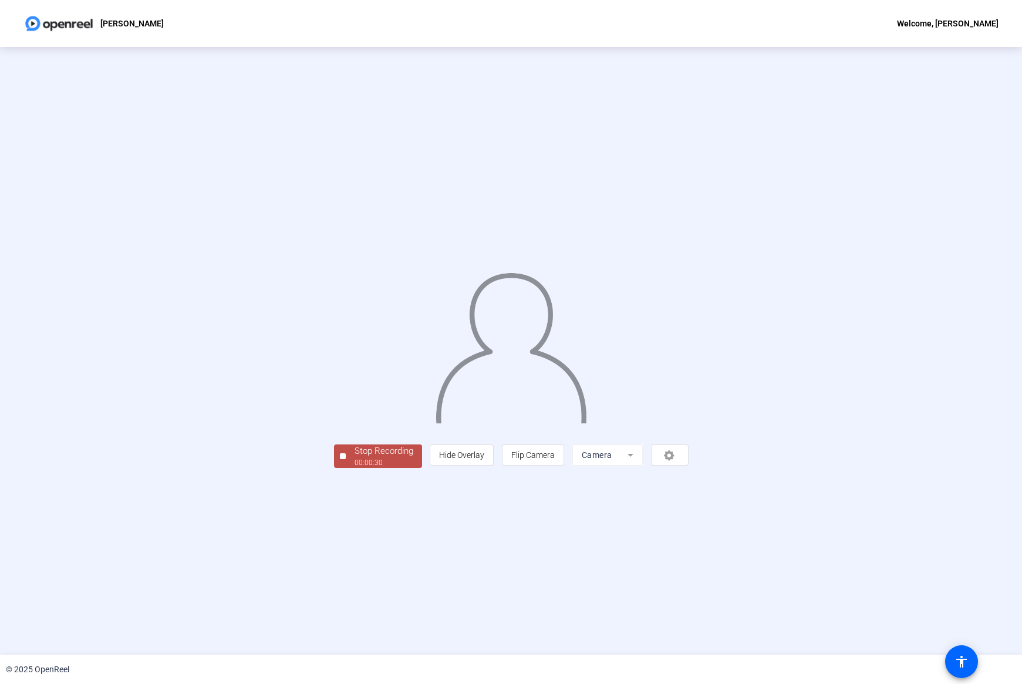
click at [355, 405] on div "00:00:30" at bounding box center [384, 462] width 59 height 11
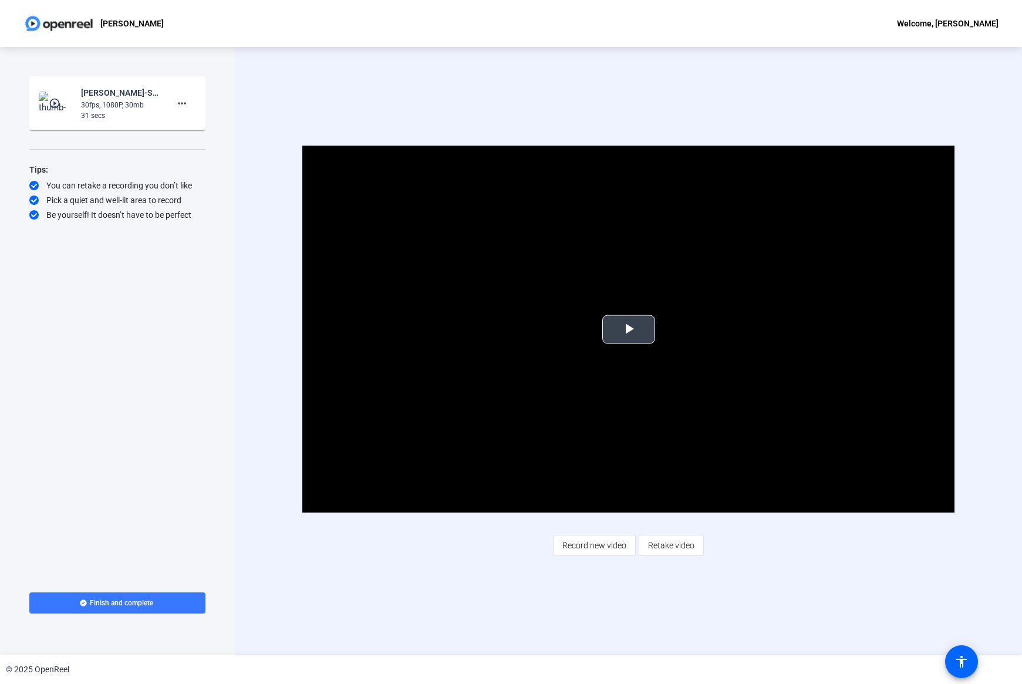
click at [629, 329] on span "Video Player" at bounding box center [629, 329] width 0 height 0
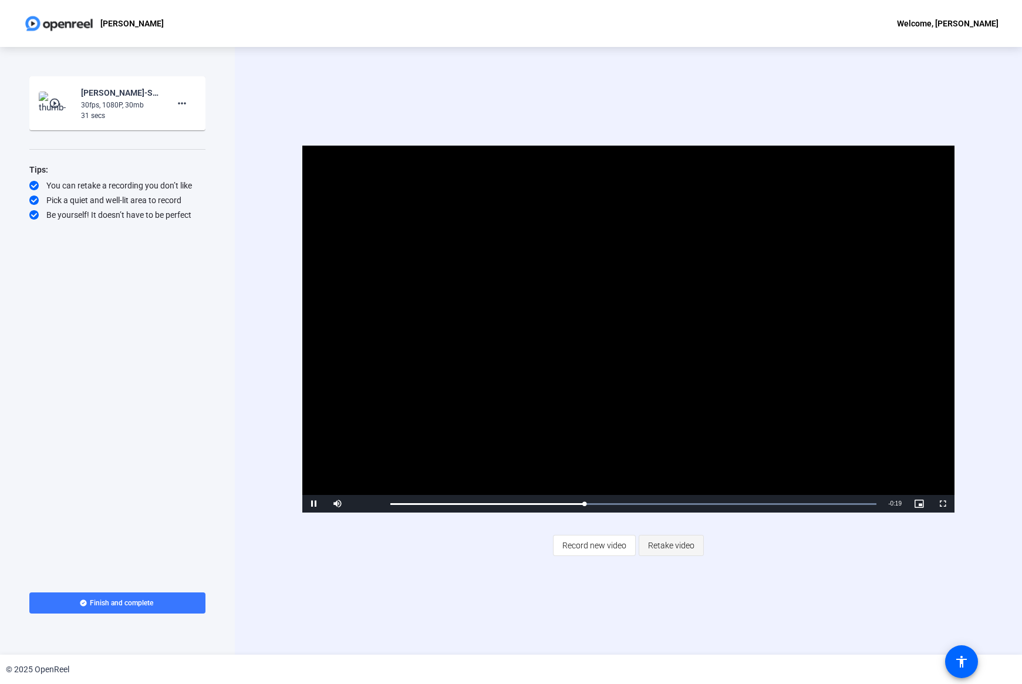
click at [672, 405] on span "Retake video" at bounding box center [671, 545] width 46 height 22
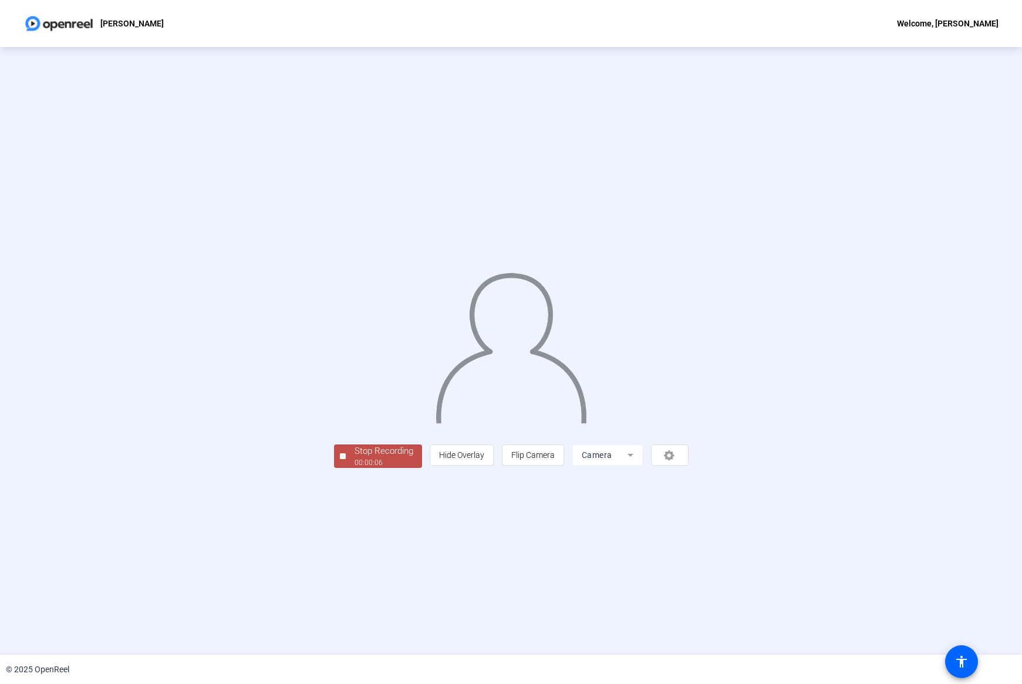
click at [355, 405] on div "00:00:06" at bounding box center [384, 462] width 59 height 11
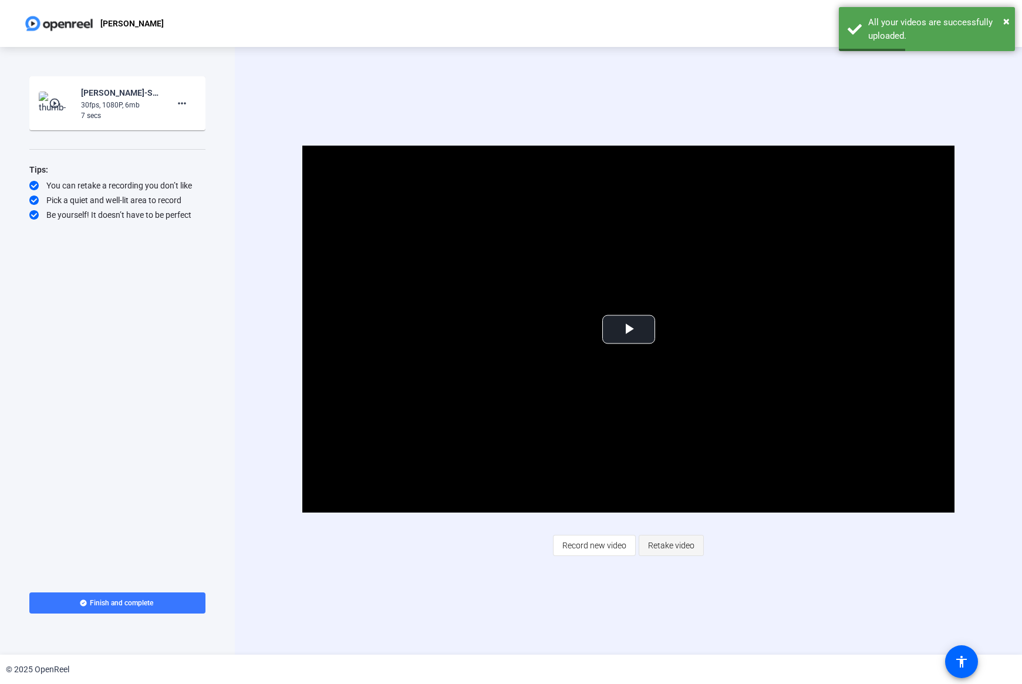
click at [665, 405] on span "Retake video" at bounding box center [671, 545] width 46 height 22
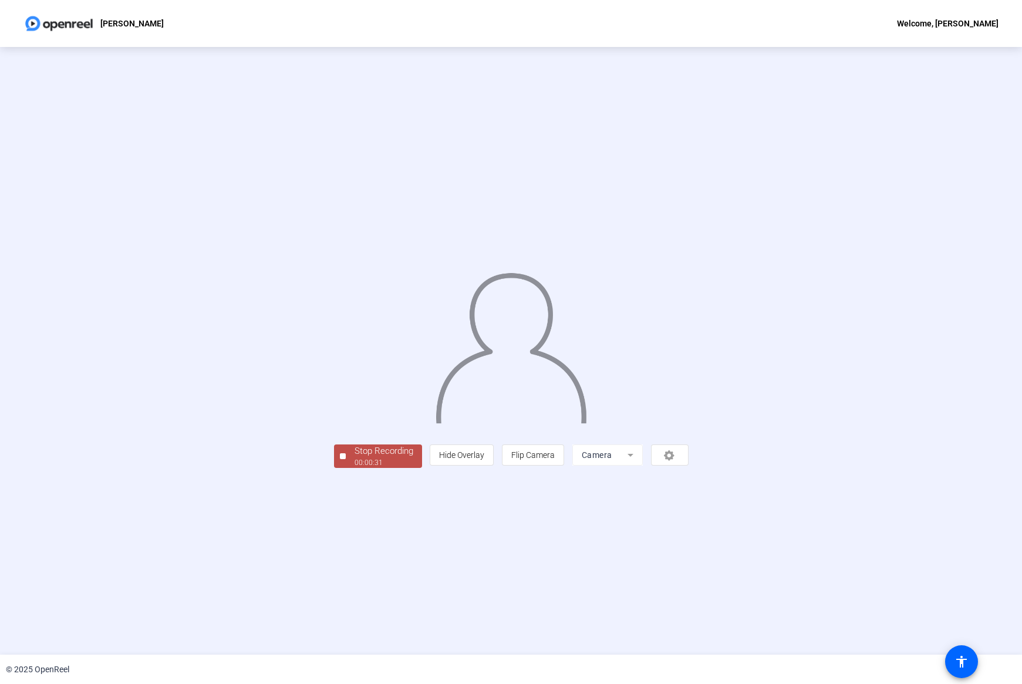
click at [355, 405] on div "Stop Recording" at bounding box center [384, 451] width 59 height 14
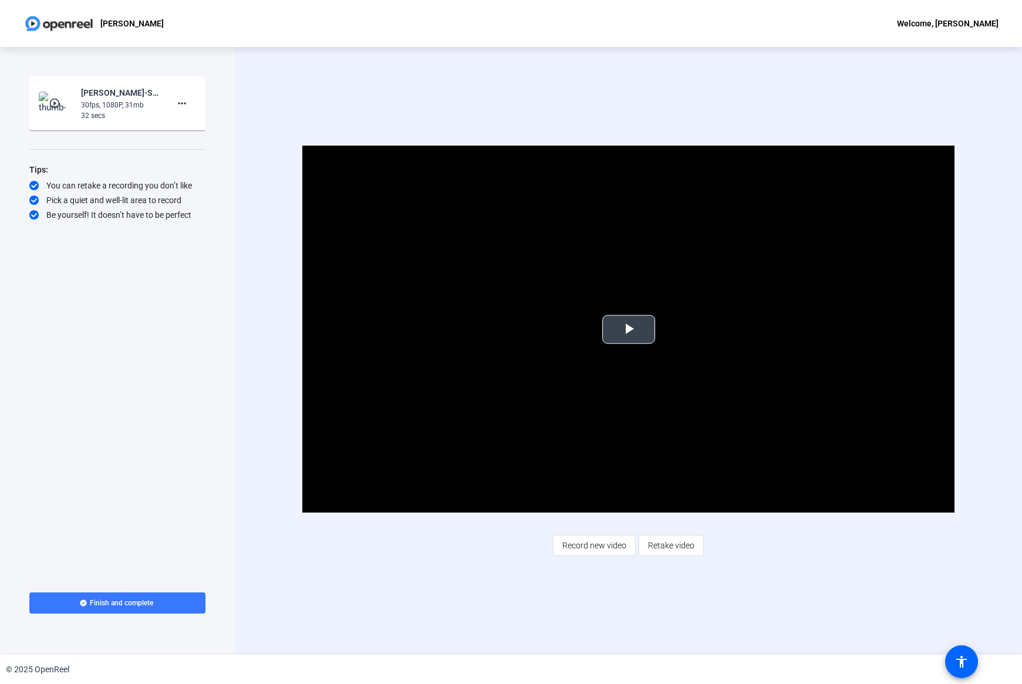
click at [629, 329] on span "Video Player" at bounding box center [629, 329] width 0 height 0
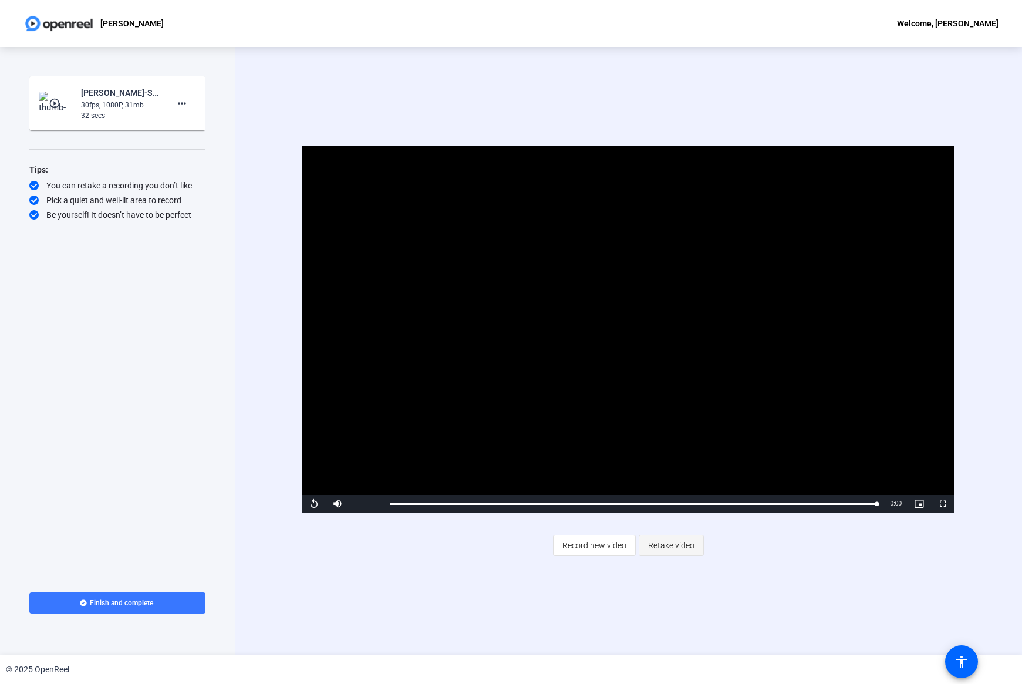
click at [670, 405] on span "Retake video" at bounding box center [671, 545] width 46 height 22
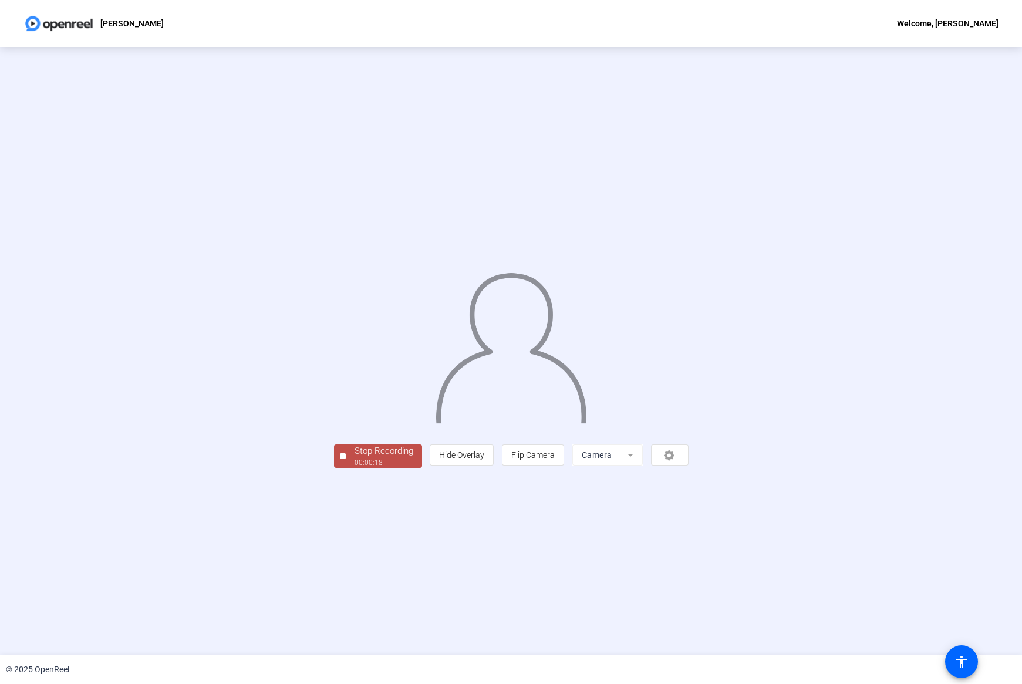
click at [355, 405] on div "00:00:18" at bounding box center [384, 462] width 59 height 11
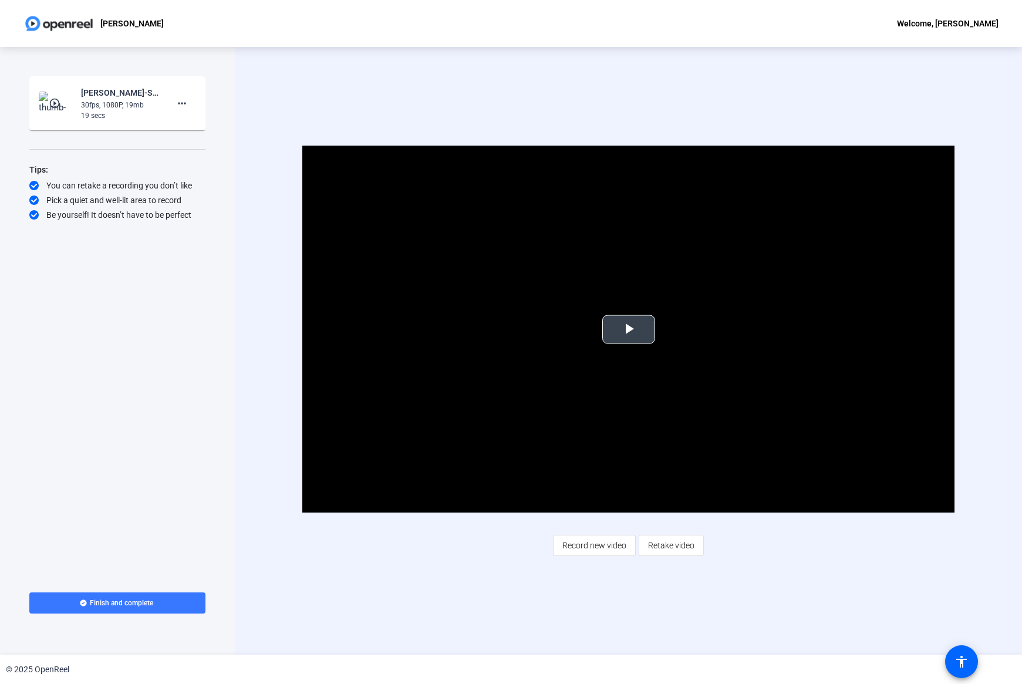
click at [629, 329] on span "Video Player" at bounding box center [629, 329] width 0 height 0
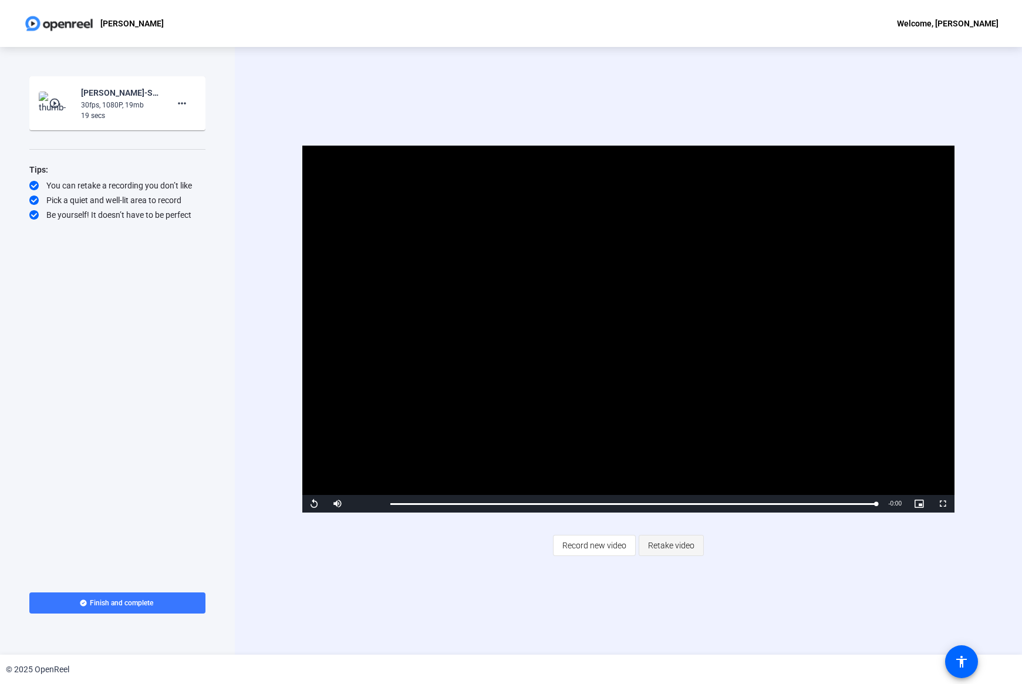
click at [661, 405] on span "Retake video" at bounding box center [671, 545] width 46 height 22
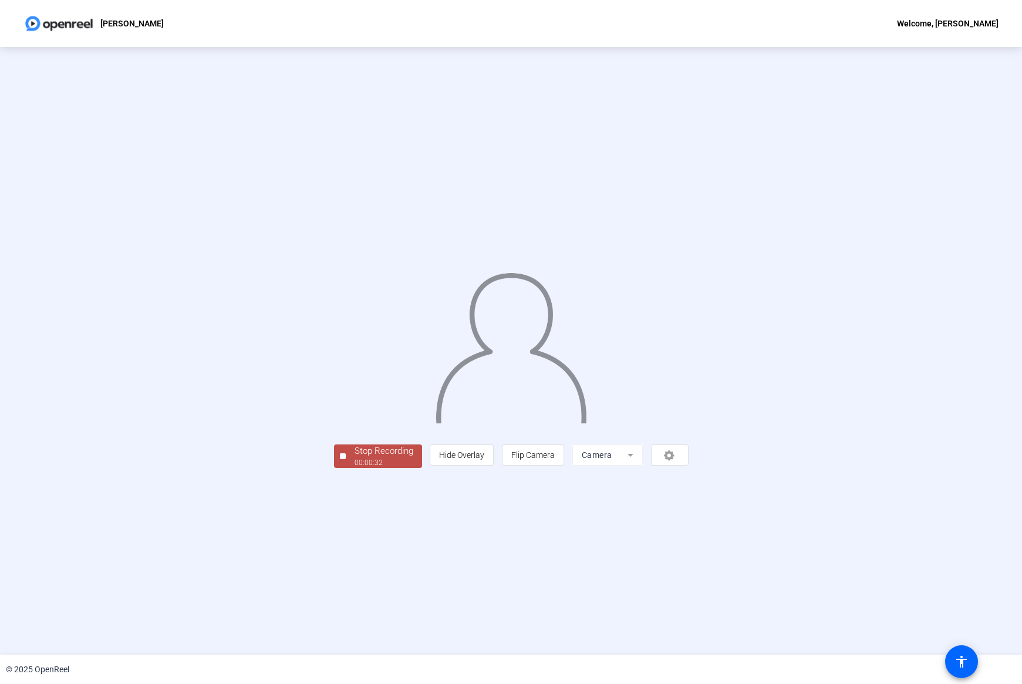
click at [355, 405] on div "Stop Recording" at bounding box center [384, 451] width 59 height 14
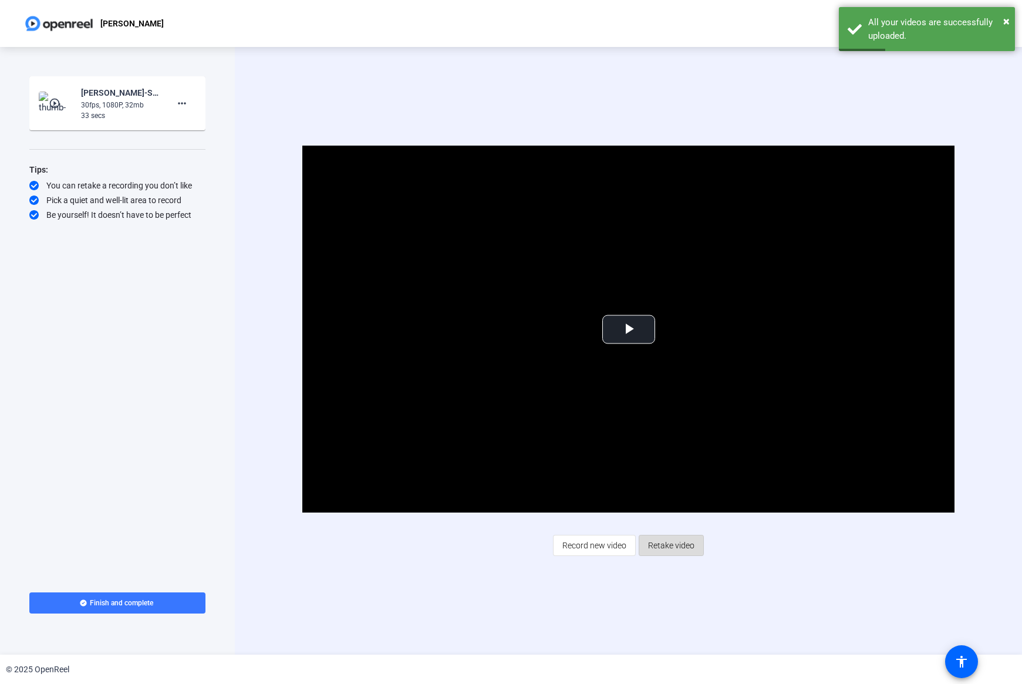
click at [671, 405] on span "Retake video" at bounding box center [671, 545] width 46 height 22
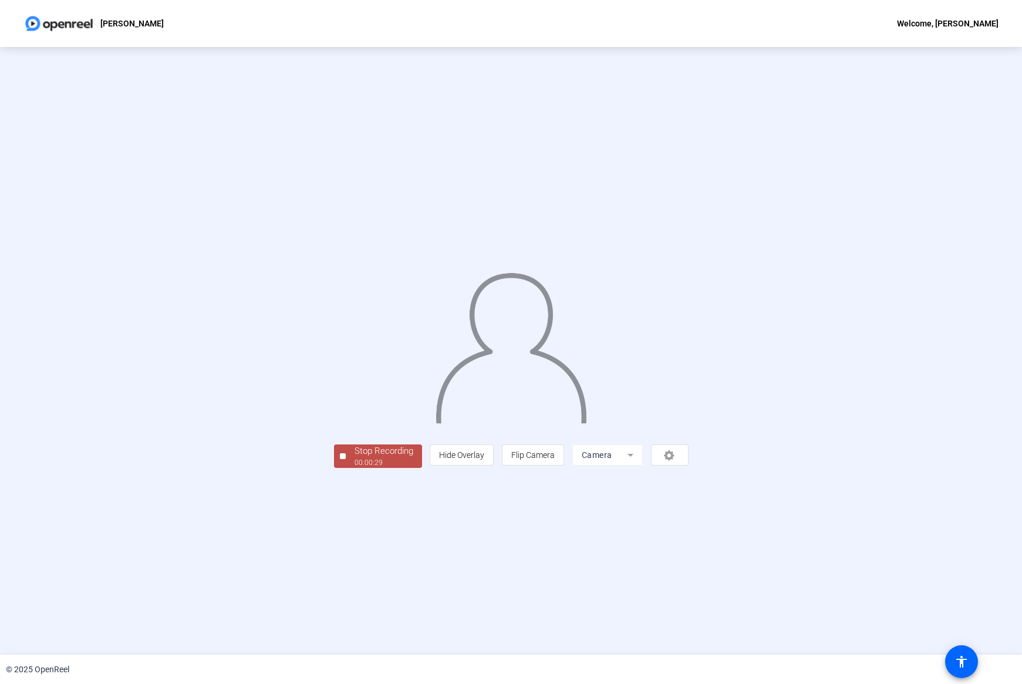
click at [355, 405] on div "Stop Recording" at bounding box center [384, 451] width 59 height 14
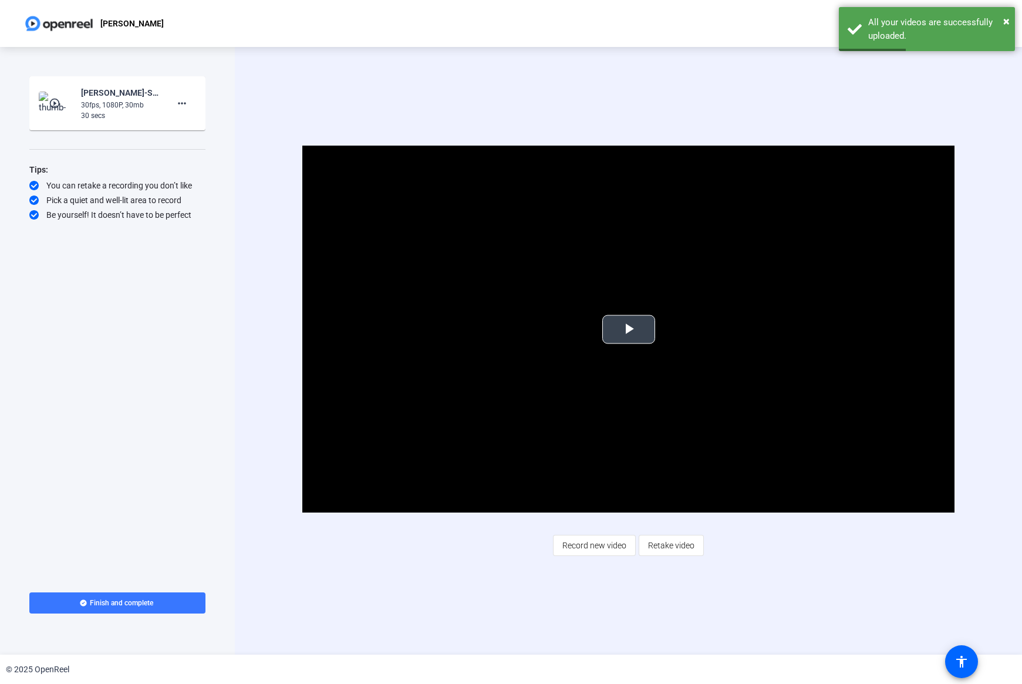
click at [629, 329] on span "Video Player" at bounding box center [629, 329] width 0 height 0
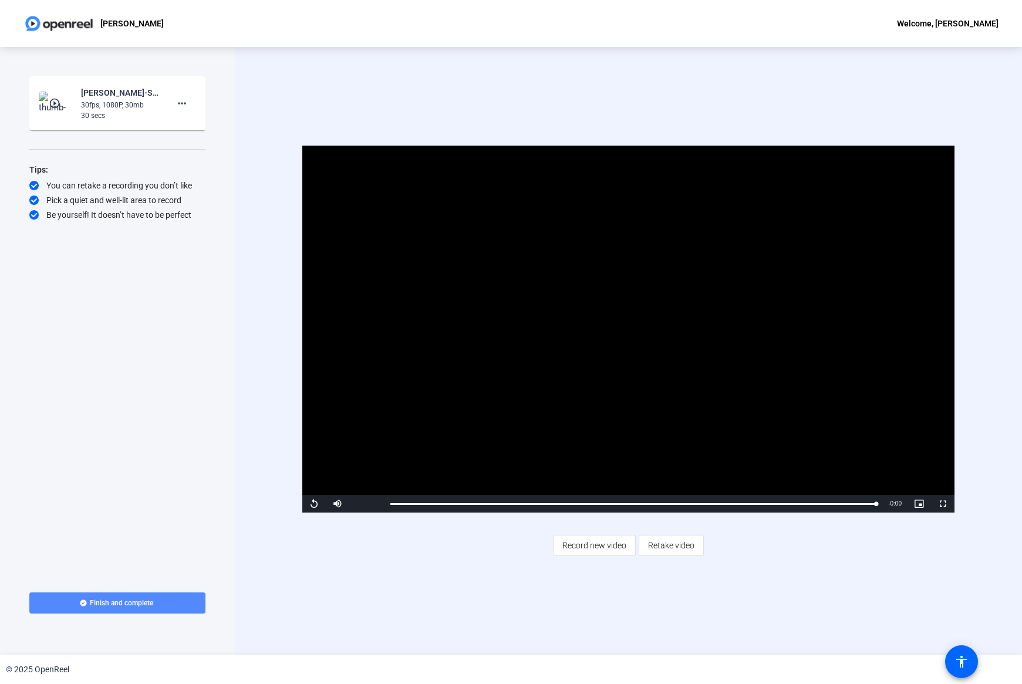
click at [123, 405] on span "Finish and complete" at bounding box center [121, 602] width 63 height 9
